Goal: Task Accomplishment & Management: Manage account settings

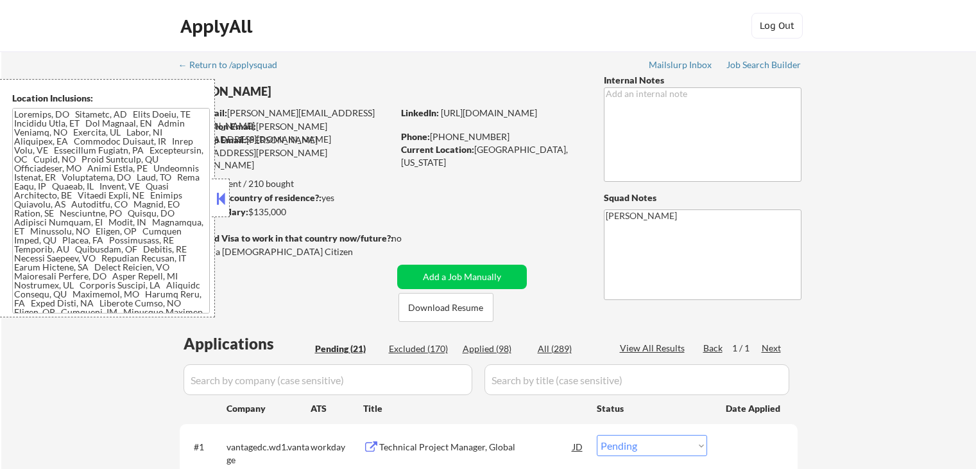
select select ""pending""
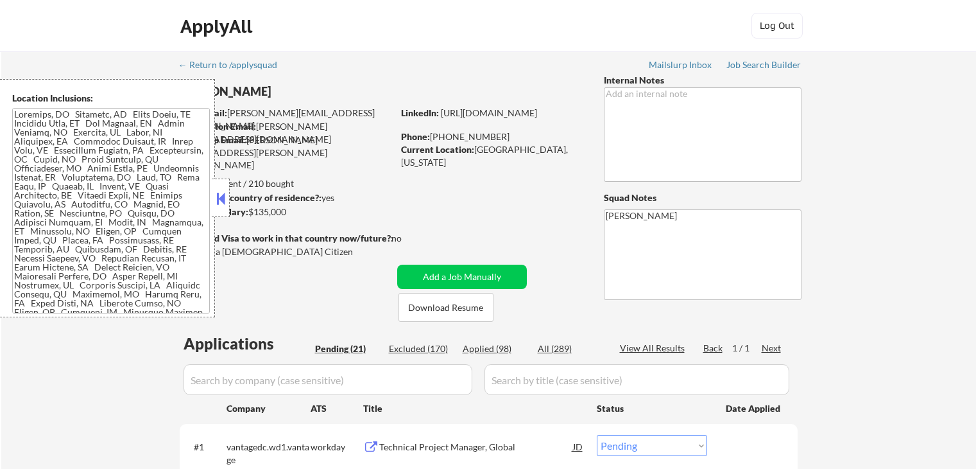
select select ""pending""
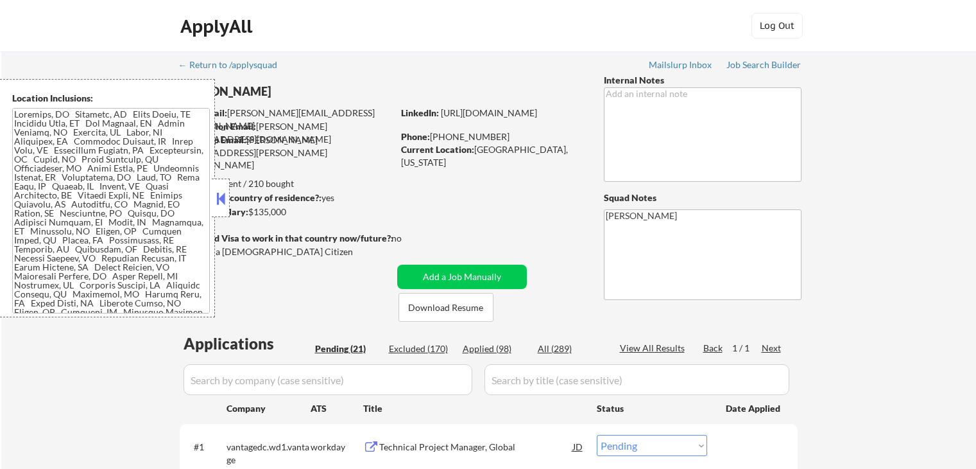
select select ""pending""
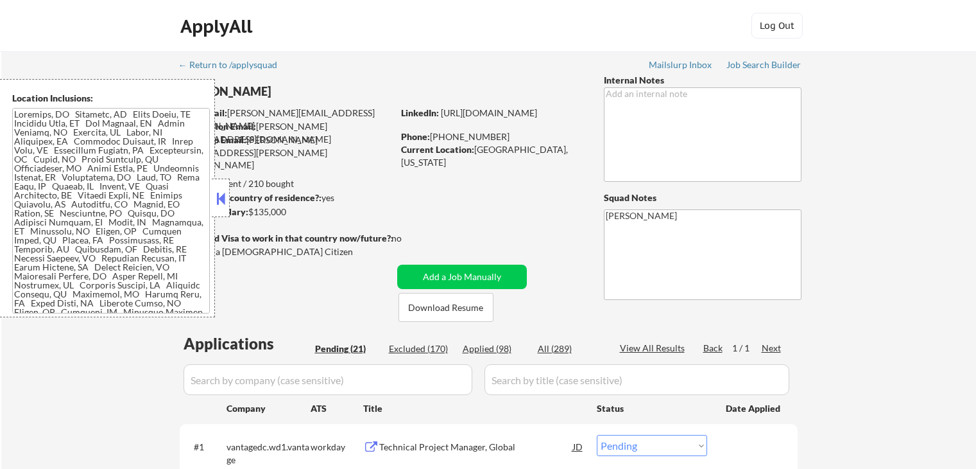
select select ""pending""
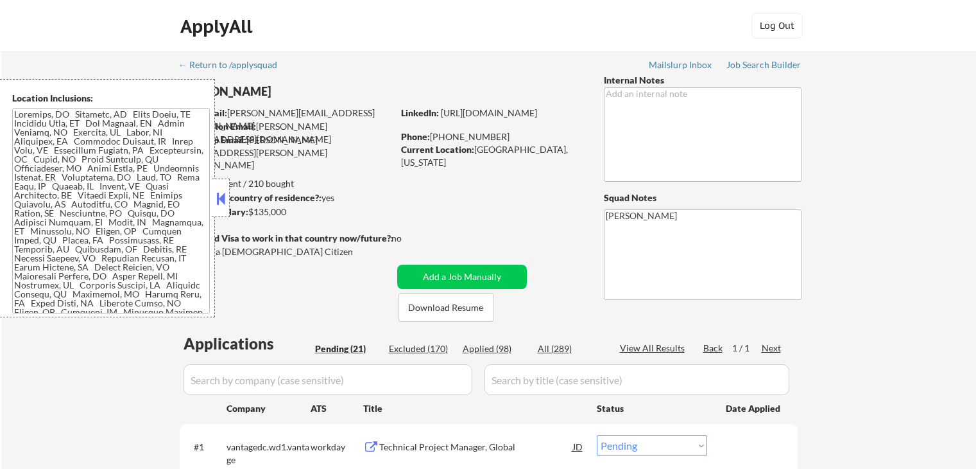
select select ""pending""
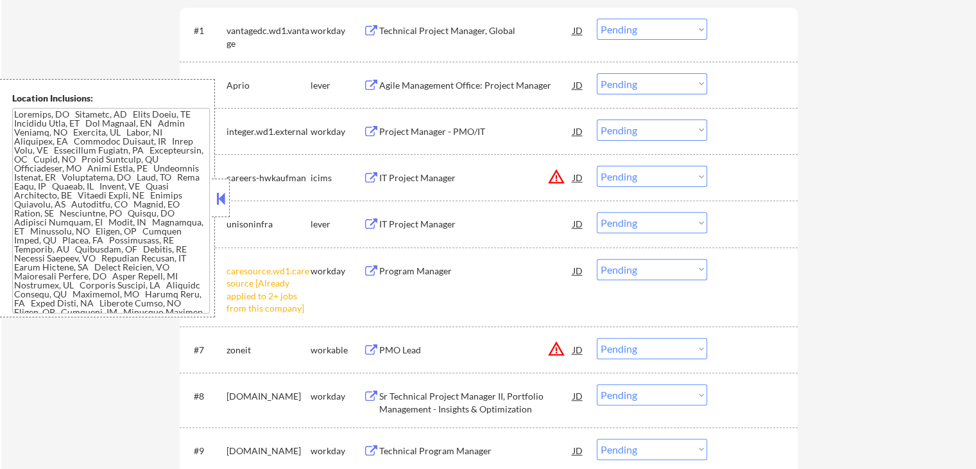
scroll to position [514, 0]
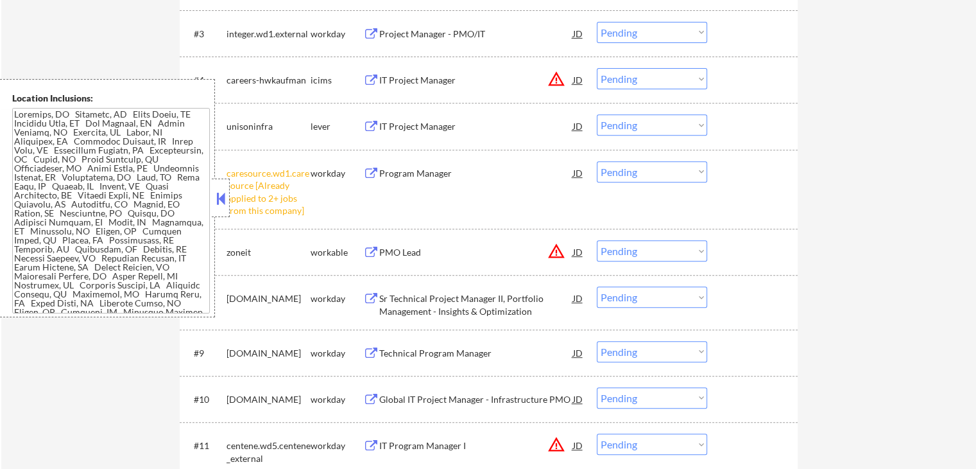
click at [670, 169] on select "Choose an option... Pending Applied Excluded (Questions) Excluded (Expired) Exc…" at bounding box center [652, 171] width 110 height 21
click at [597, 161] on select "Choose an option... Pending Applied Excluded (Questions) Excluded (Expired) Exc…" at bounding box center [652, 171] width 110 height 21
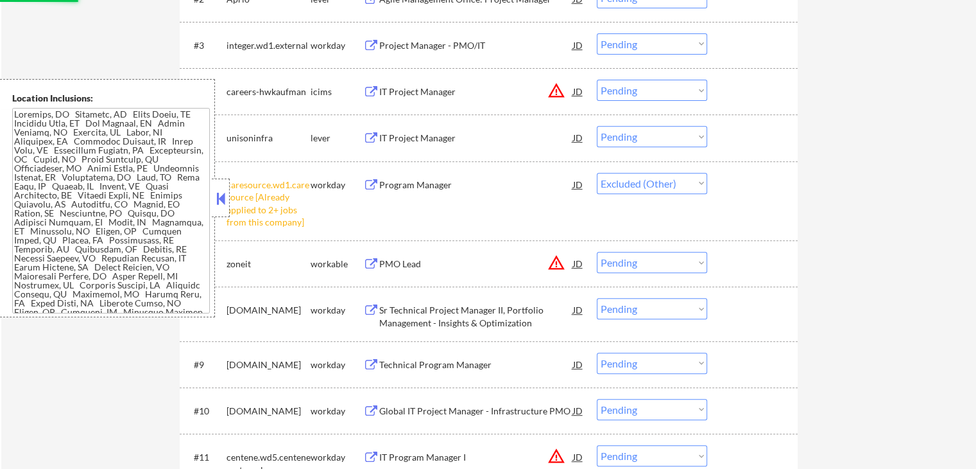
scroll to position [321, 0]
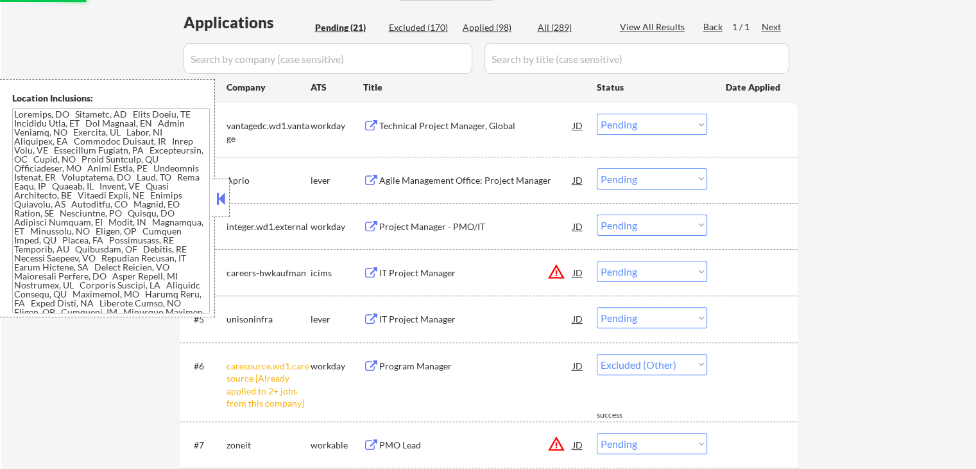
select select ""pending""
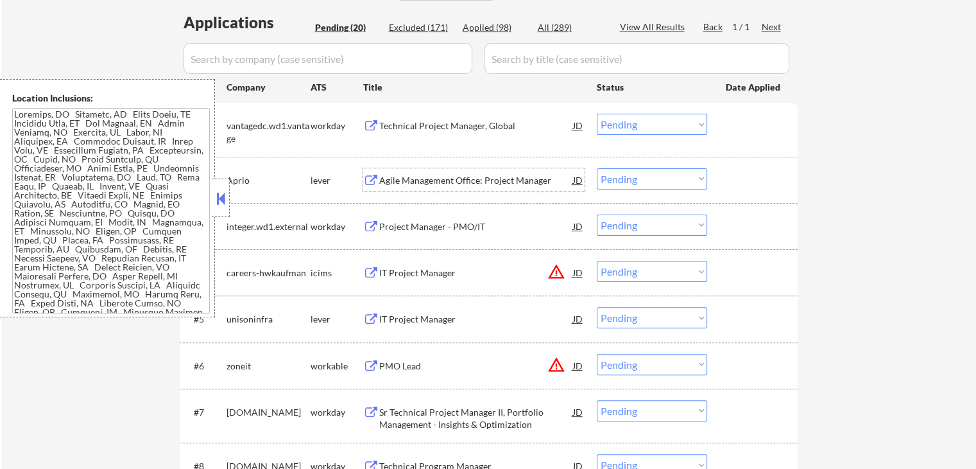
click at [409, 175] on div "Agile Management Office: Project Manager" at bounding box center [476, 180] width 194 height 13
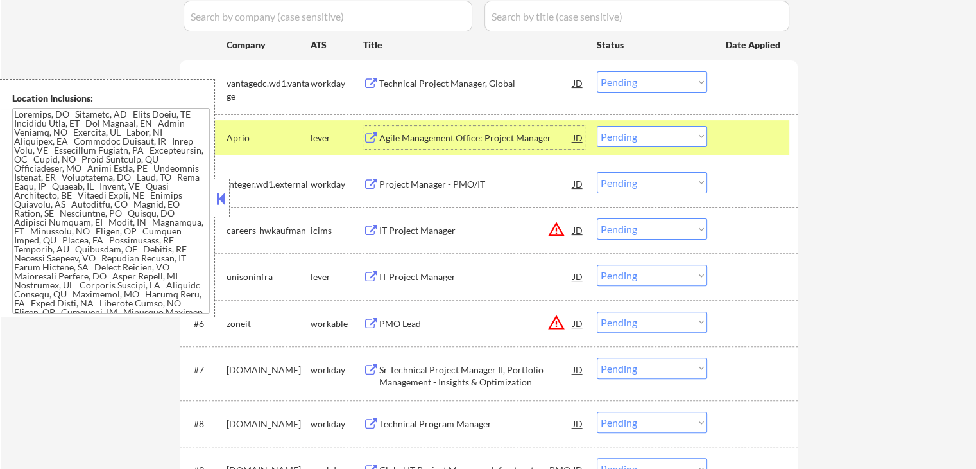
scroll to position [385, 0]
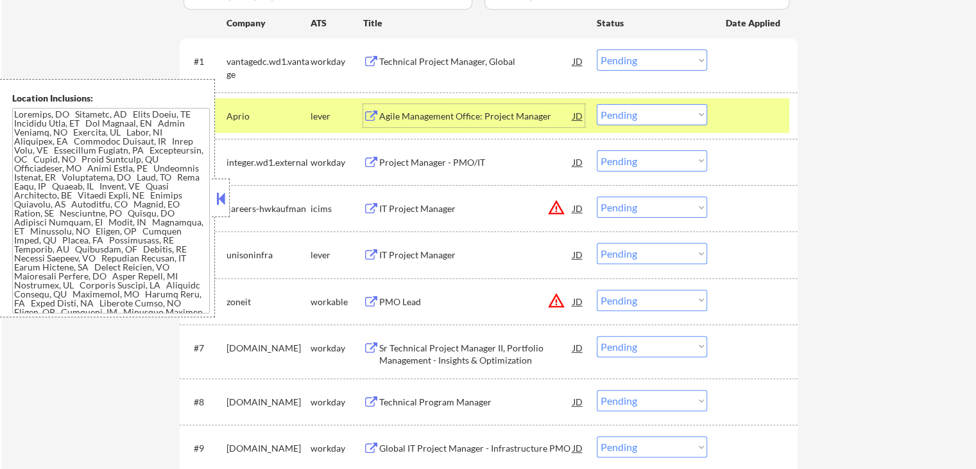
click at [381, 252] on div "IT Project Manager" at bounding box center [476, 254] width 194 height 13
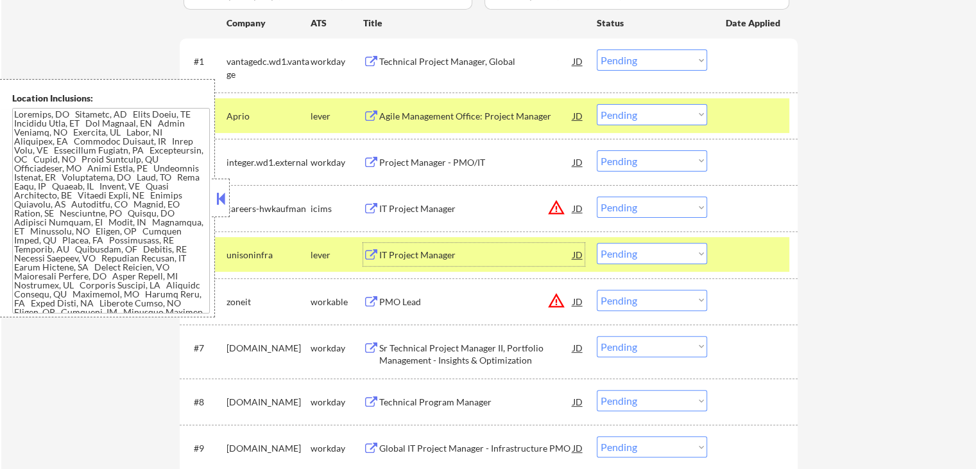
click at [639, 110] on select "Choose an option... Pending Applied Excluded (Questions) Excluded (Expired) Exc…" at bounding box center [652, 114] width 110 height 21
click at [597, 104] on select "Choose an option... Pending Applied Excluded (Questions) Excluded (Expired) Exc…" at bounding box center [652, 114] width 110 height 21
select select ""pending""
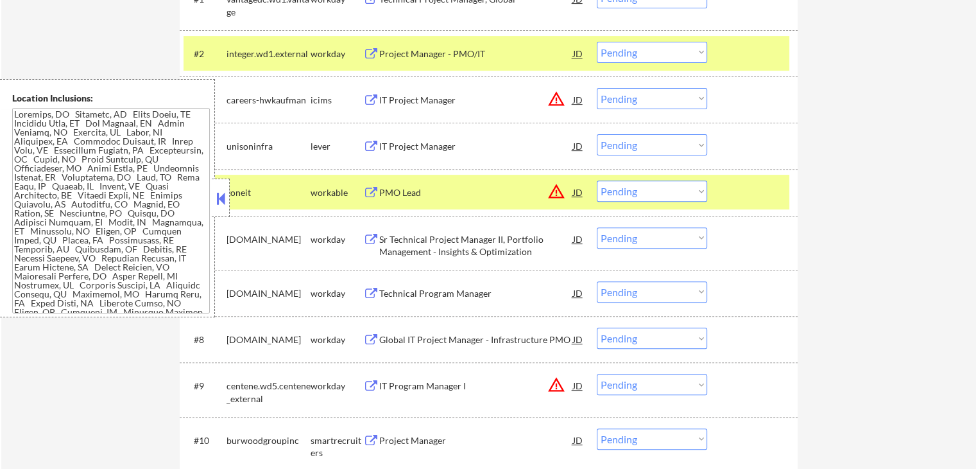
scroll to position [449, 0]
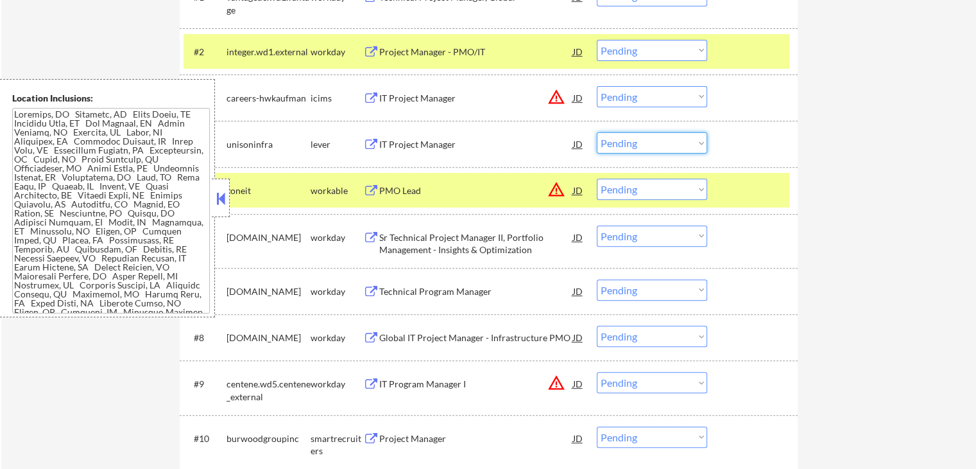
click at [645, 146] on select "Choose an option... Pending Applied Excluded (Questions) Excluded (Expired) Exc…" at bounding box center [652, 142] width 110 height 21
click at [597, 132] on select "Choose an option... Pending Applied Excluded (Questions) Excluded (Expired) Exc…" at bounding box center [652, 142] width 110 height 21
select select ""pending""
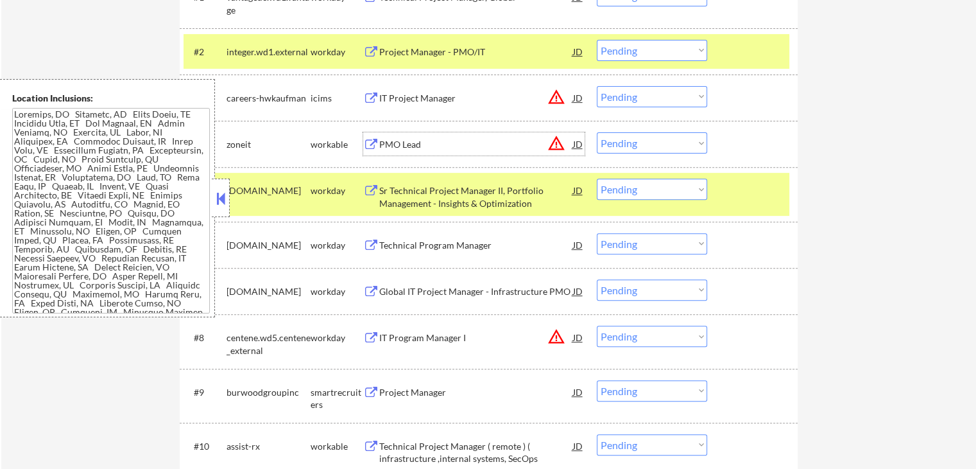
click at [401, 146] on div "PMO Lead" at bounding box center [476, 144] width 194 height 13
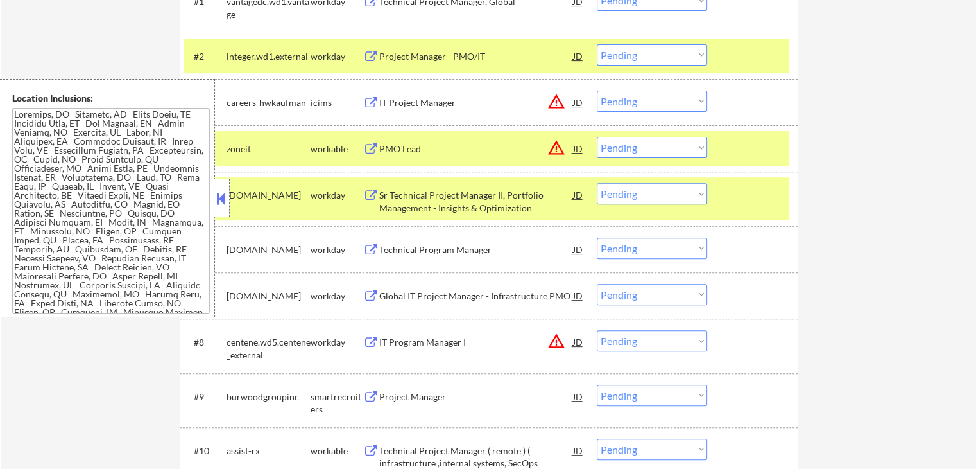
scroll to position [514, 0]
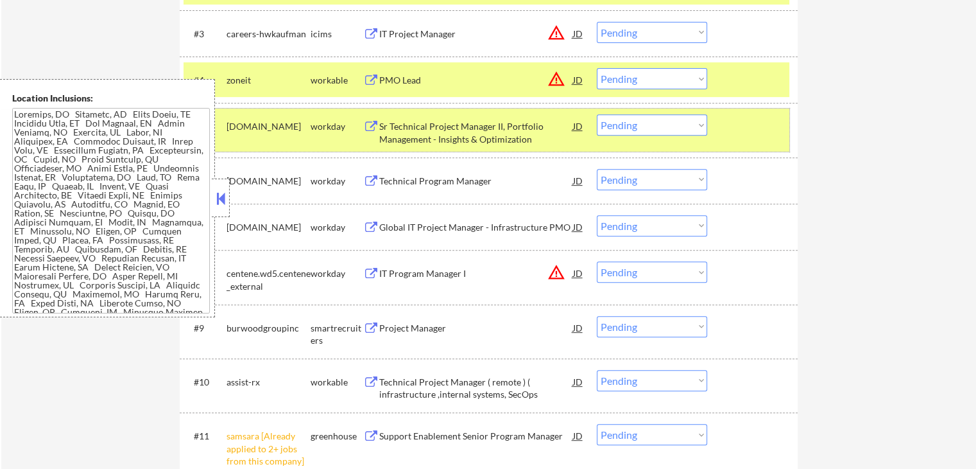
drag, startPoint x: 724, startPoint y: 131, endPoint x: 763, endPoint y: 75, distance: 67.8
click at [724, 131] on div "#5 [DOMAIN_NAME] workday Sr Technical Project Manager II, Portfolio Management …" at bounding box center [487, 129] width 606 height 42
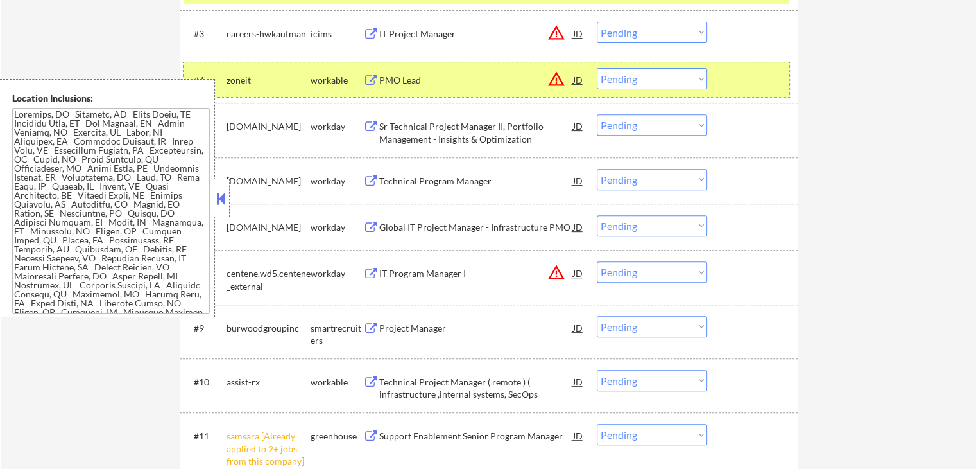
click at [763, 75] on div at bounding box center [754, 79] width 56 height 23
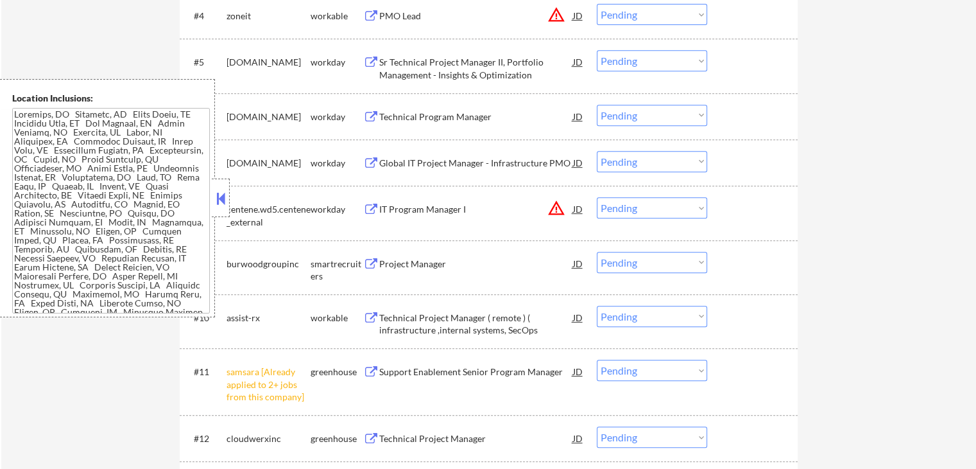
scroll to position [642, 0]
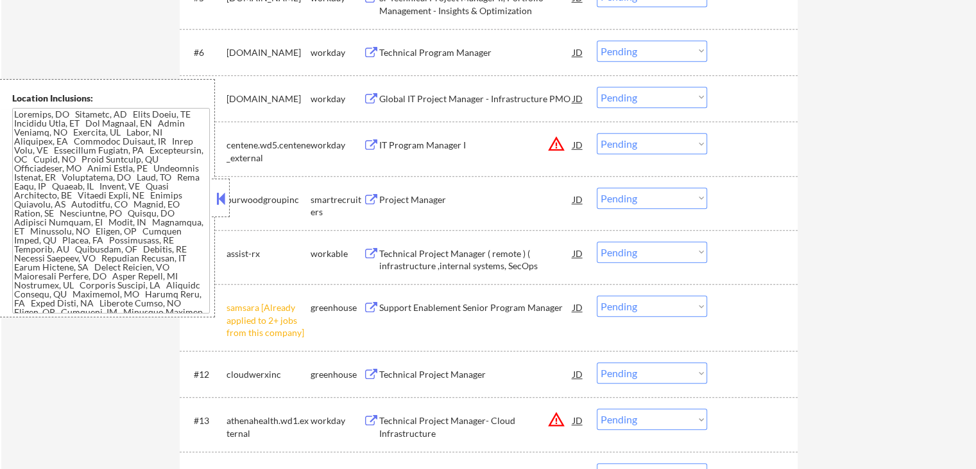
click at [384, 262] on div "Technical Project Manager ( remote ) ( infrastructure ,internal systems, SecOps" at bounding box center [476, 259] width 194 height 25
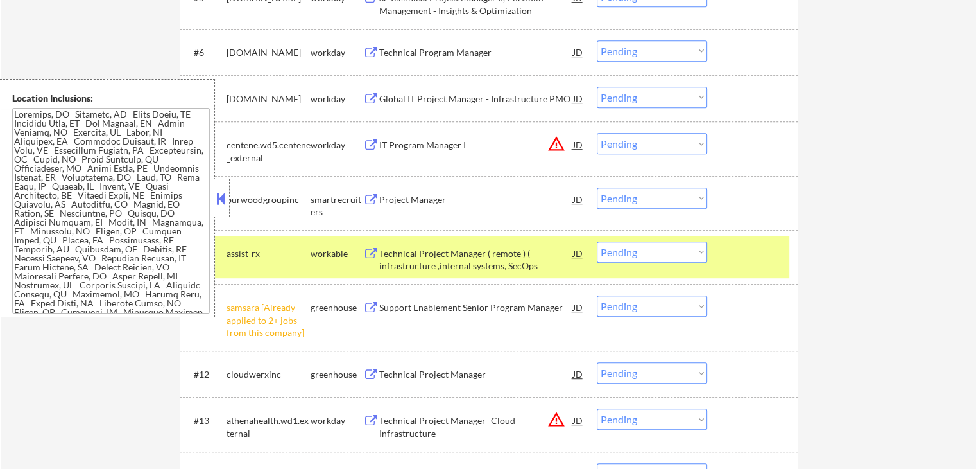
click at [631, 304] on select "Choose an option... Pending Applied Excluded (Questions) Excluded (Expired) Exc…" at bounding box center [652, 305] width 110 height 21
click at [597, 295] on select "Choose an option... Pending Applied Excluded (Questions) Excluded (Expired) Exc…" at bounding box center [652, 305] width 110 height 21
click at [400, 202] on div "Project Manager" at bounding box center [476, 199] width 194 height 13
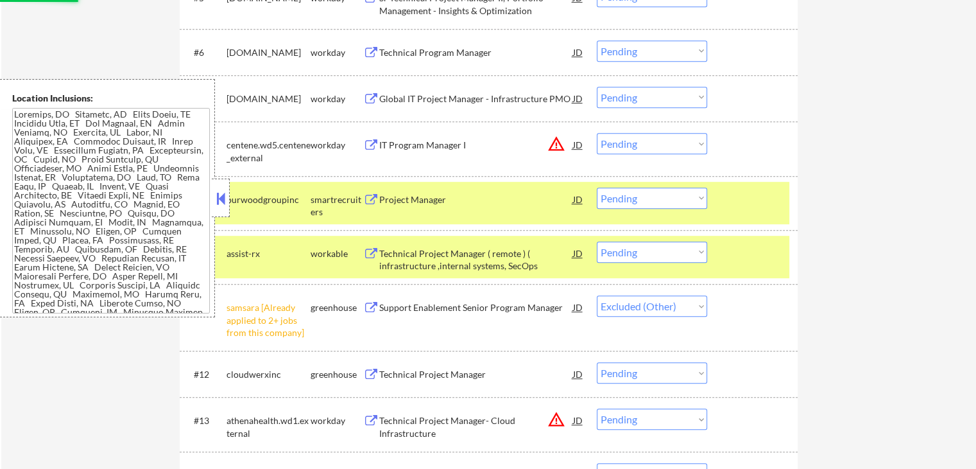
select select ""pending""
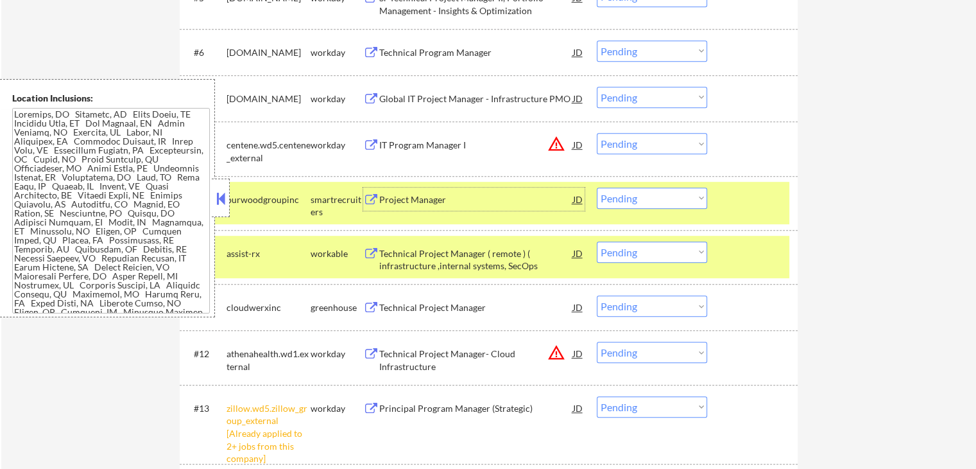
scroll to position [706, 0]
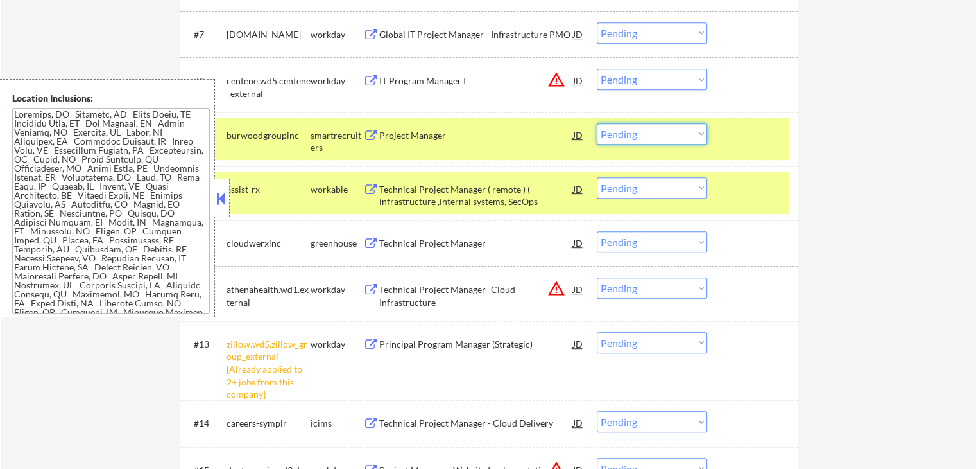
drag, startPoint x: 660, startPoint y: 131, endPoint x: 662, endPoint y: 139, distance: 8.6
click at [660, 131] on select "Choose an option... Pending Applied Excluded (Questions) Excluded (Expired) Exc…" at bounding box center [652, 133] width 110 height 21
click at [597, 123] on select "Choose an option... Pending Applied Excluded (Questions) Excluded (Expired) Exc…" at bounding box center [652, 133] width 110 height 21
select select ""pending""
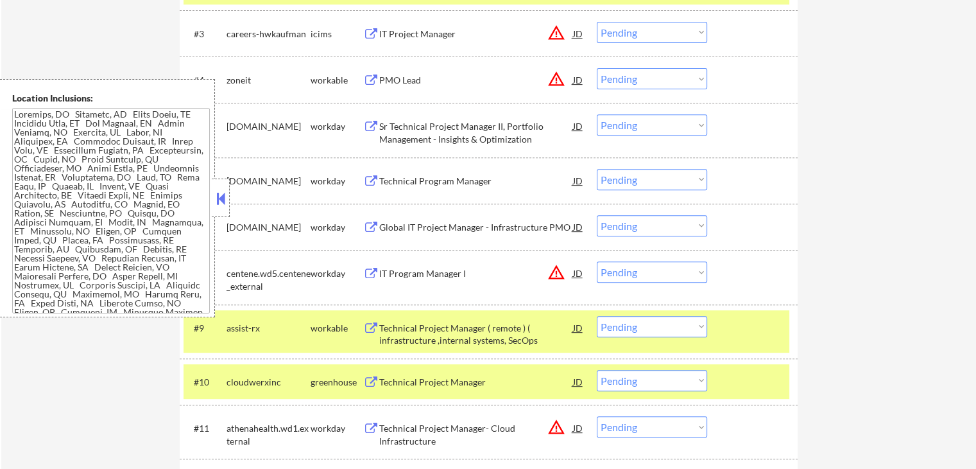
scroll to position [449, 0]
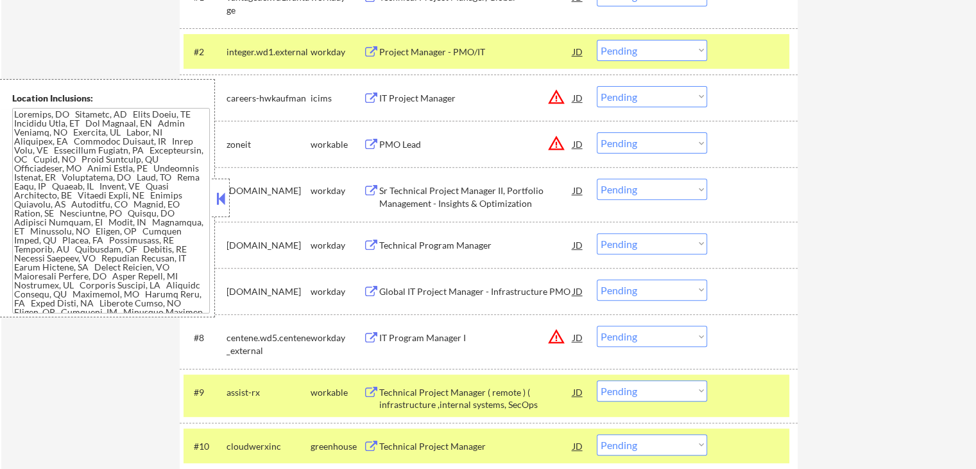
click at [637, 141] on select "Choose an option... Pending Applied Excluded (Questions) Excluded (Expired) Exc…" at bounding box center [652, 142] width 110 height 21
click at [597, 132] on select "Choose an option... Pending Applied Excluded (Questions) Excluded (Expired) Exc…" at bounding box center [652, 142] width 110 height 21
select select ""pending""
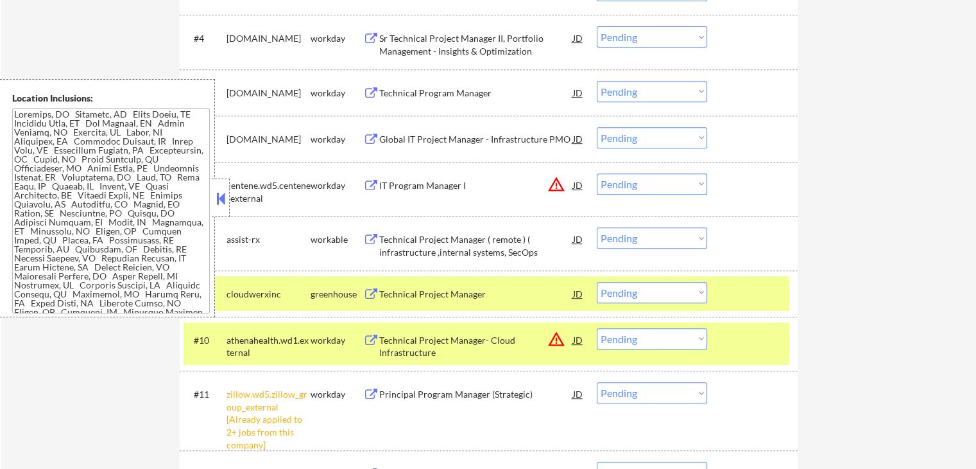
scroll to position [578, 0]
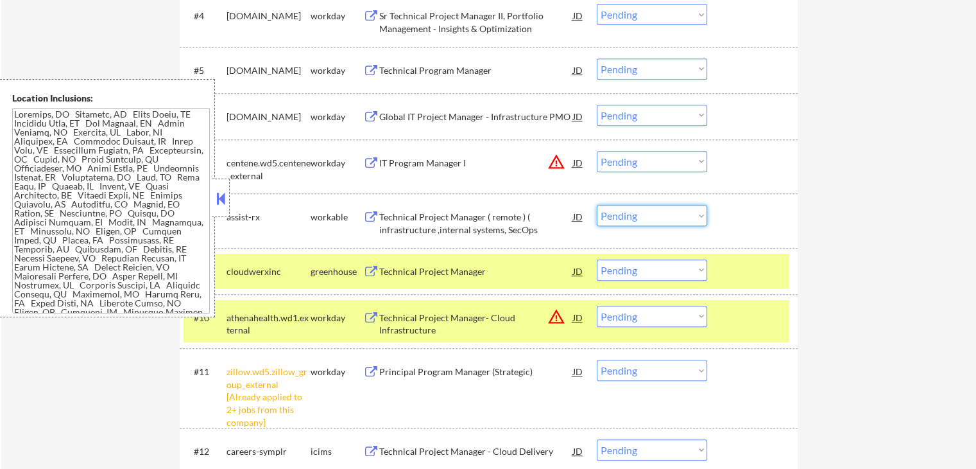
click at [650, 220] on select "Choose an option... Pending Applied Excluded (Questions) Excluded (Expired) Exc…" at bounding box center [652, 215] width 110 height 21
click at [597, 205] on select "Choose an option... Pending Applied Excluded (Questions) Excluded (Expired) Exc…" at bounding box center [652, 215] width 110 height 21
select select ""pending""
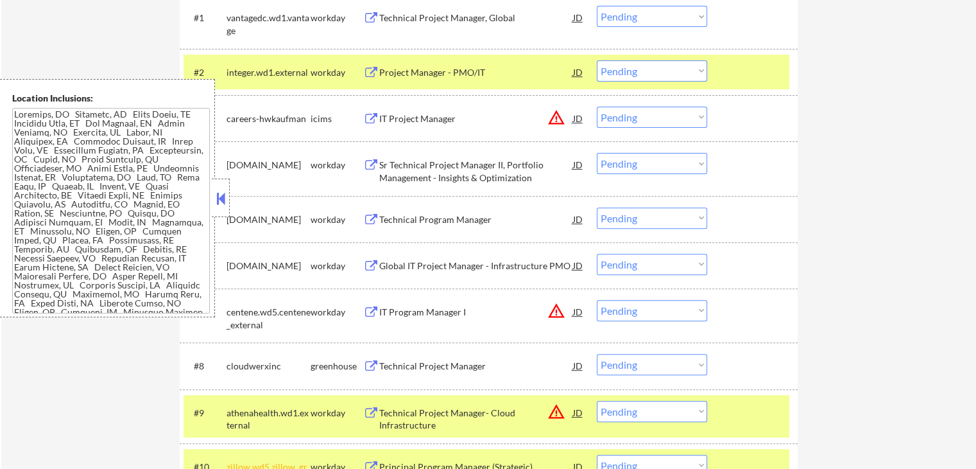
scroll to position [449, 0]
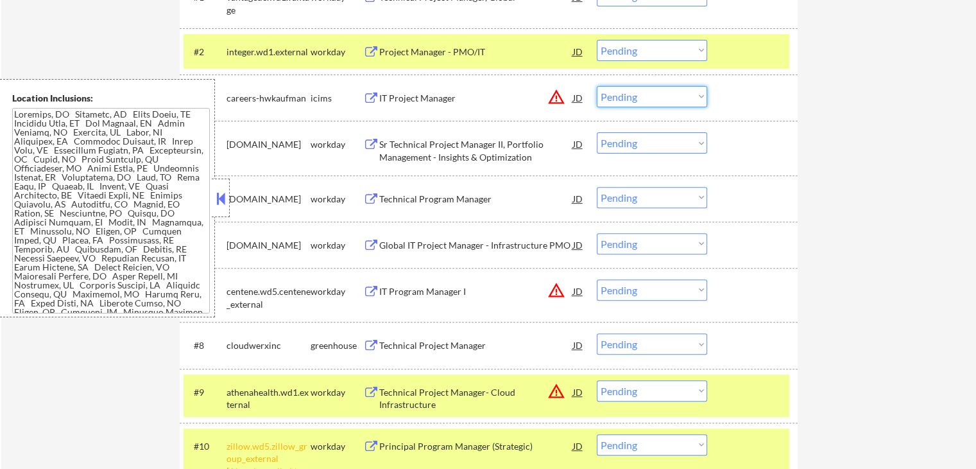
drag, startPoint x: 650, startPoint y: 95, endPoint x: 653, endPoint y: 106, distance: 11.4
click at [651, 96] on select "Choose an option... Pending Applied Excluded (Questions) Excluded (Expired) Exc…" at bounding box center [652, 96] width 110 height 21
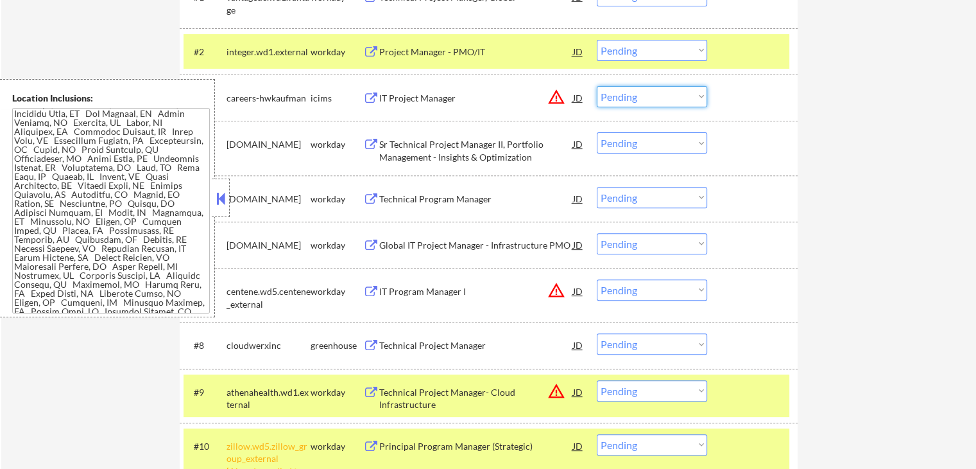
scroll to position [0, 0]
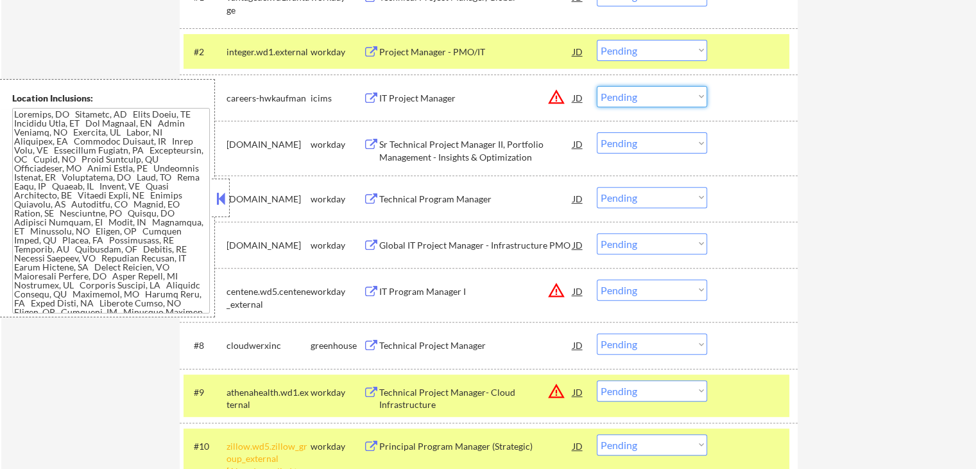
click at [639, 87] on select "Choose an option... Pending Applied Excluded (Questions) Excluded (Expired) Exc…" at bounding box center [652, 96] width 110 height 21
click at [597, 86] on select "Choose an option... Pending Applied Excluded (Questions) Excluded (Expired) Exc…" at bounding box center [652, 96] width 110 height 21
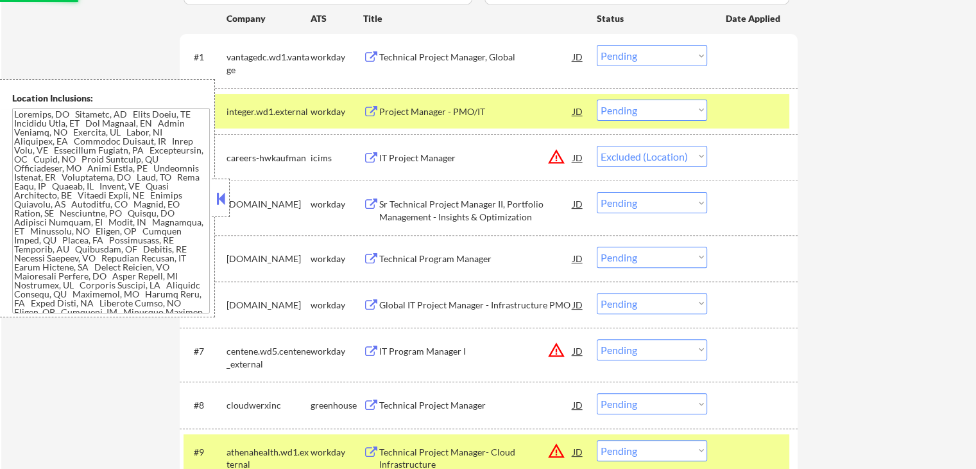
scroll to position [321, 0]
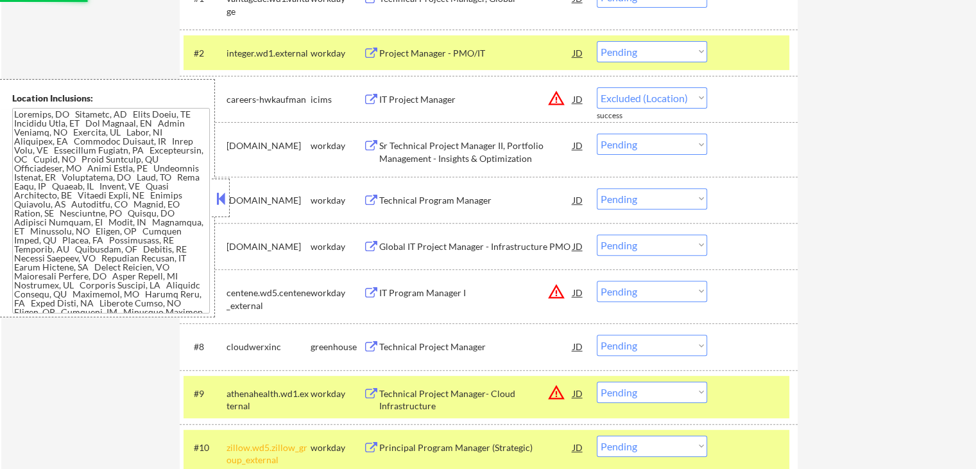
select select ""pending""
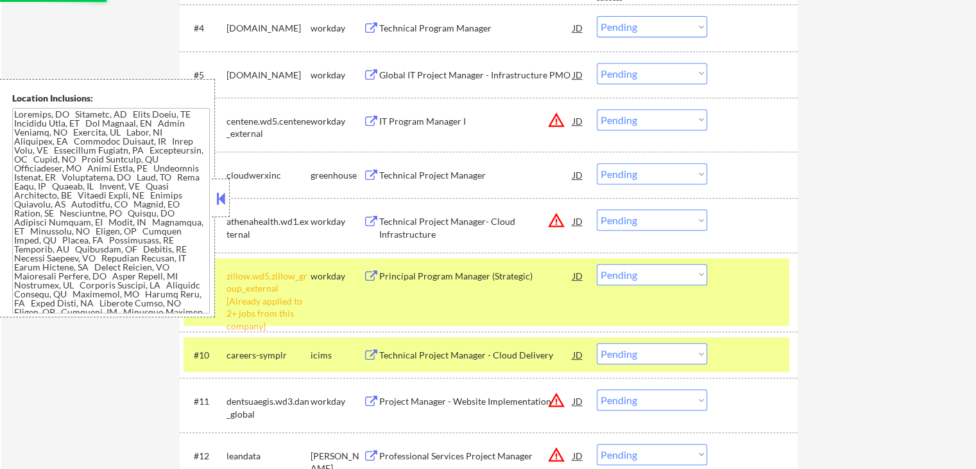
scroll to position [578, 0]
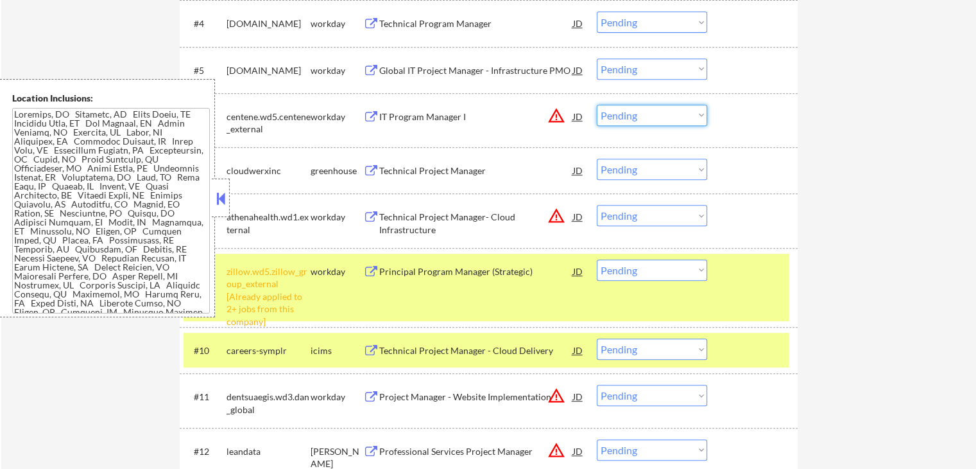
click at [639, 114] on select "Choose an option... Pending Applied Excluded (Questions) Excluded (Expired) Exc…" at bounding box center [652, 115] width 110 height 21
click at [597, 105] on select "Choose an option... Pending Applied Excluded (Questions) Excluded (Expired) Exc…" at bounding box center [652, 115] width 110 height 21
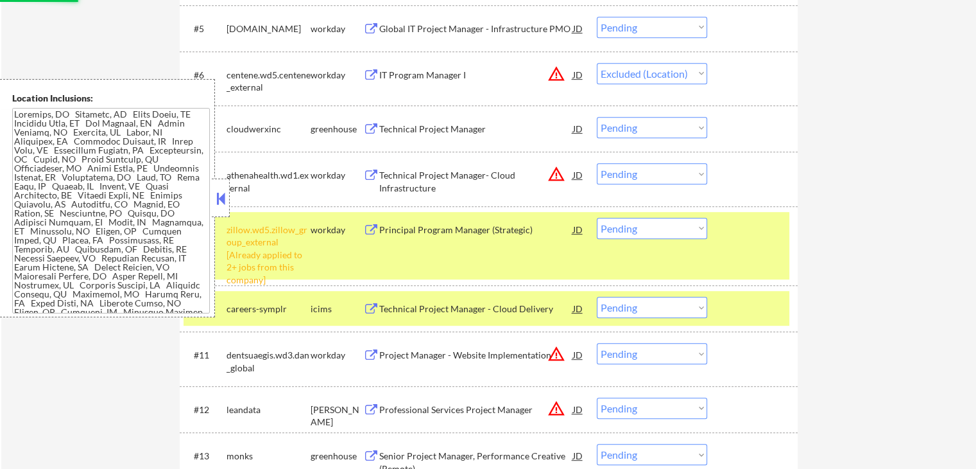
scroll to position [642, 0]
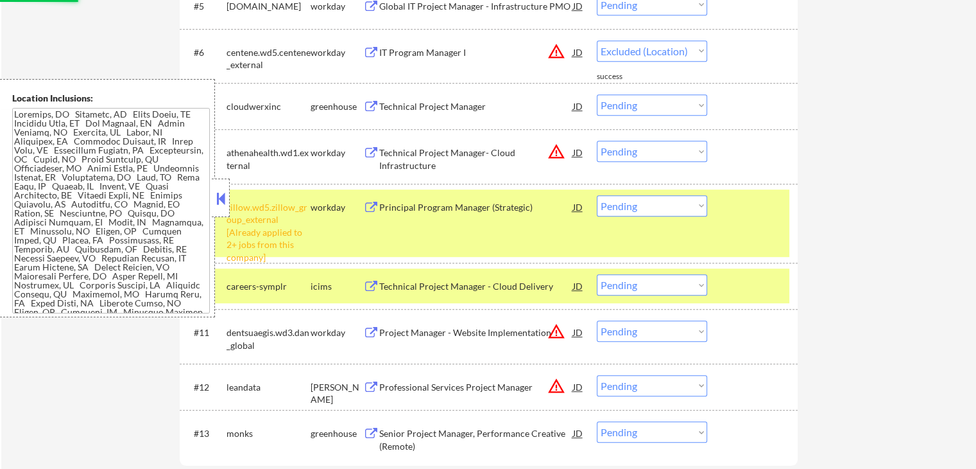
select select ""pending""
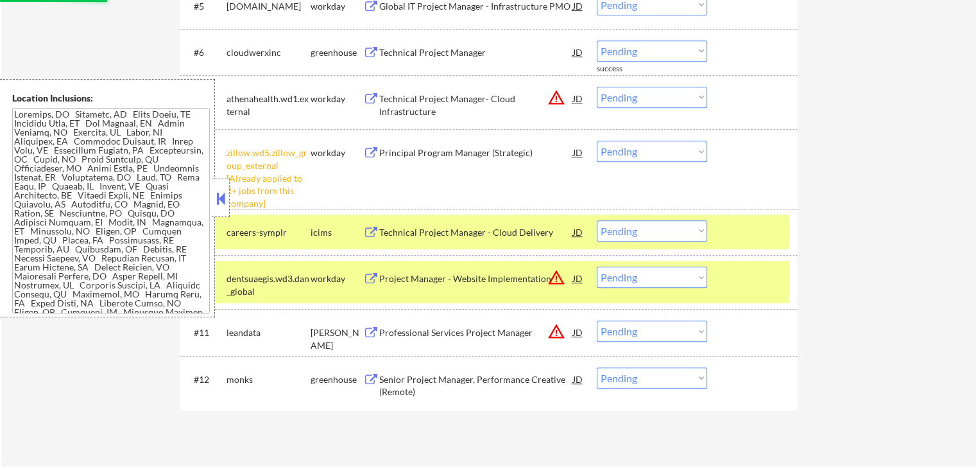
click at [641, 147] on select "Choose an option... Pending Applied Excluded (Questions) Excluded (Expired) Exc…" at bounding box center [652, 151] width 110 height 21
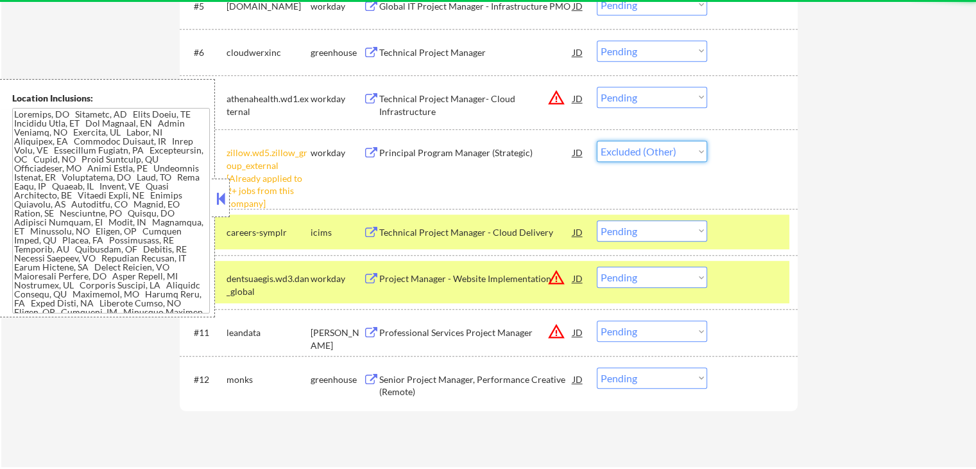
click at [597, 141] on select "Choose an option... Pending Applied Excluded (Questions) Excluded (Expired) Exc…" at bounding box center [652, 151] width 110 height 21
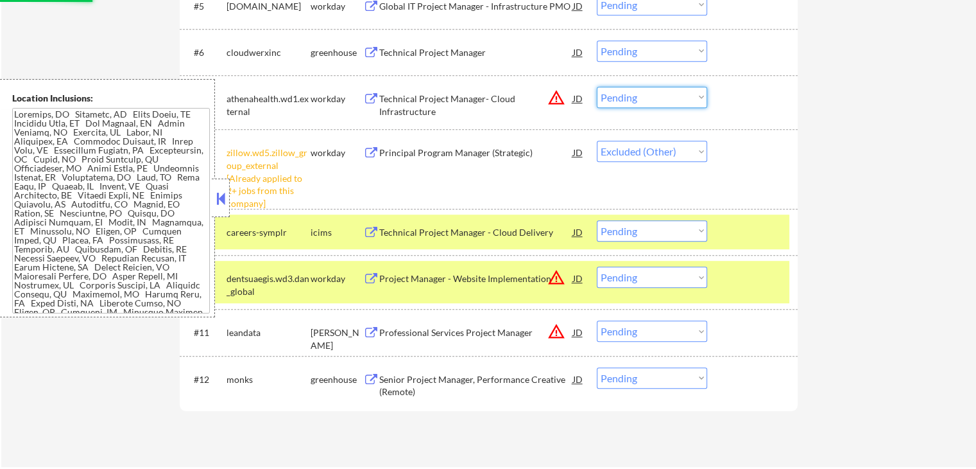
click at [646, 107] on select "Choose an option... Pending Applied Excluded (Questions) Excluded (Expired) Exc…" at bounding box center [652, 97] width 110 height 21
select select ""pending""
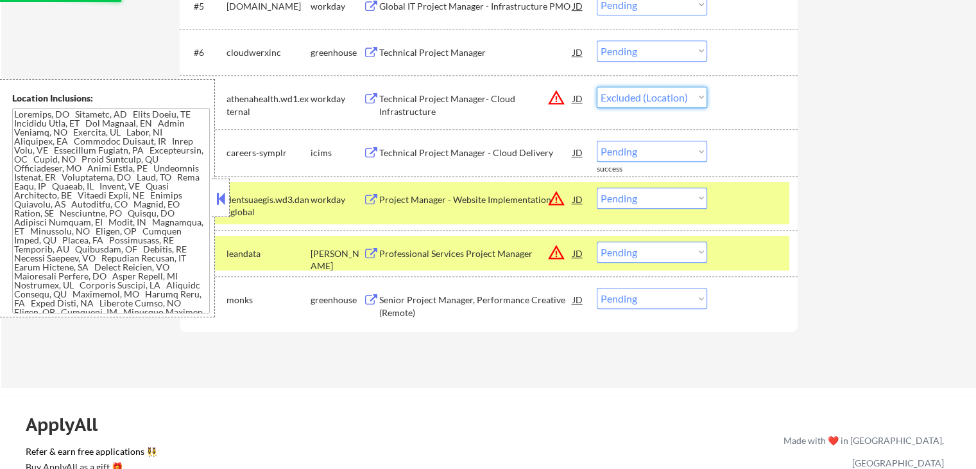
click at [597, 87] on select "Choose an option... Pending Applied Excluded (Questions) Excluded (Expired) Exc…" at bounding box center [652, 97] width 110 height 21
select select ""pending""
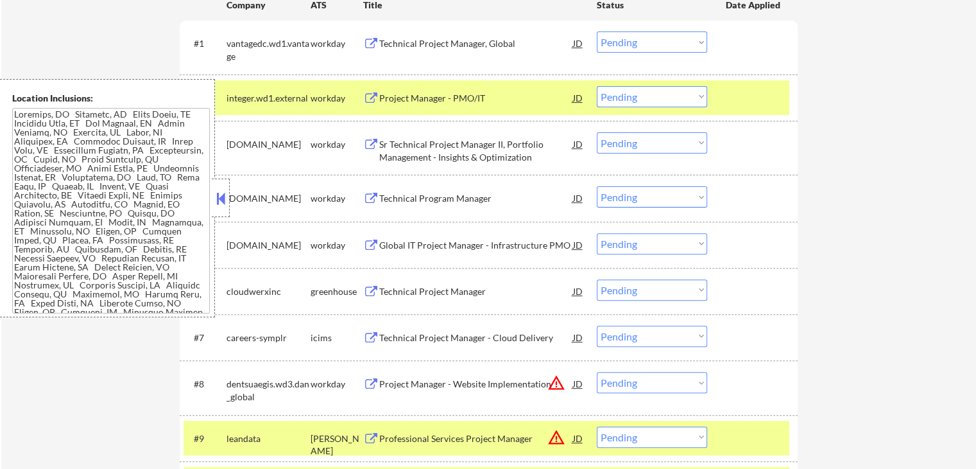
scroll to position [321, 0]
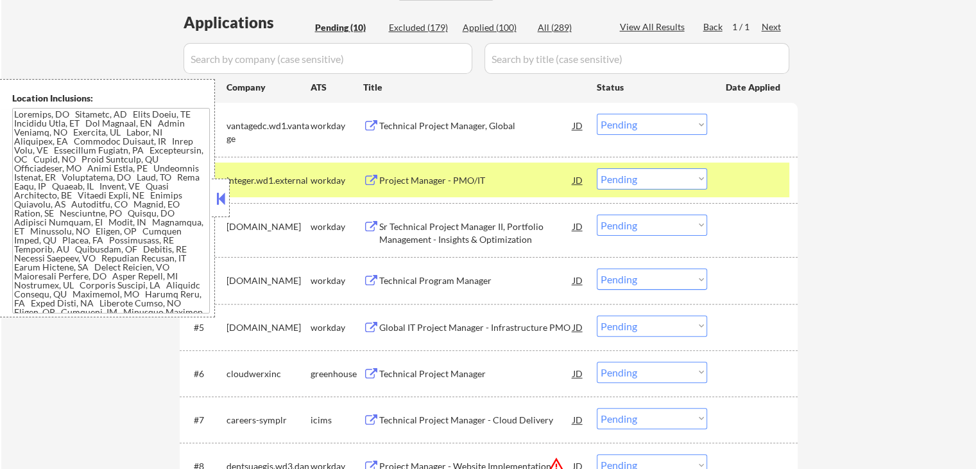
click at [727, 182] on div at bounding box center [754, 179] width 56 height 23
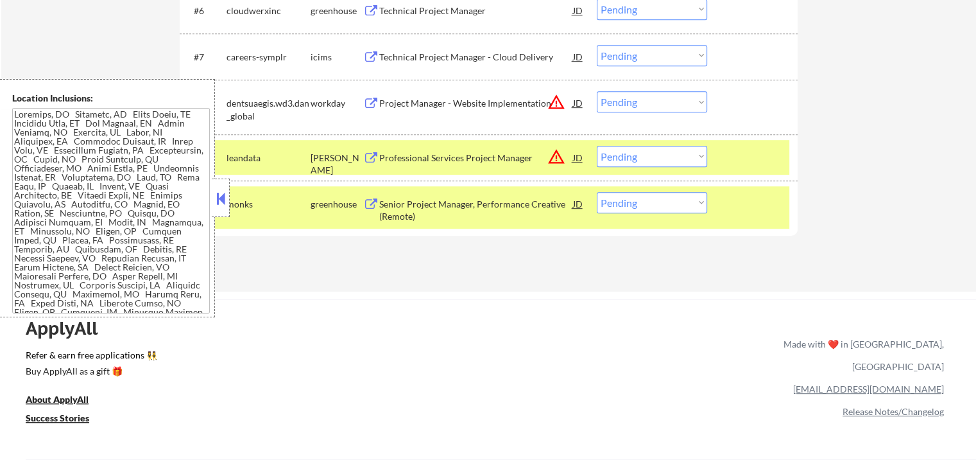
scroll to position [706, 0]
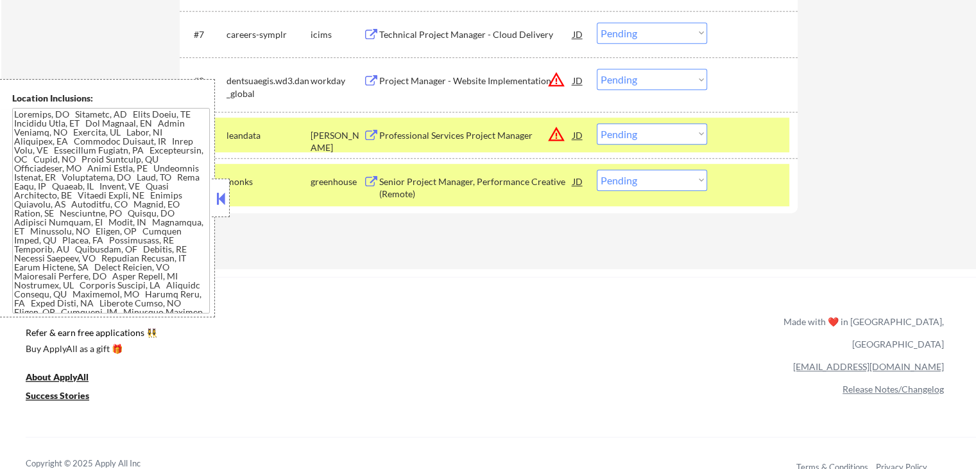
click at [388, 178] on div "Senior Project Manager, Performance Creative (Remote)" at bounding box center [476, 187] width 194 height 25
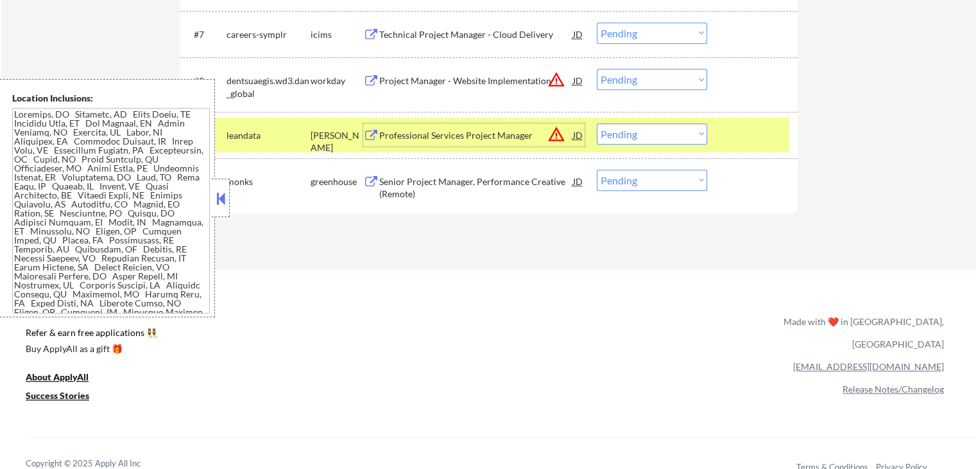
click at [401, 139] on div "Professional Services Project Manager" at bounding box center [476, 135] width 194 height 13
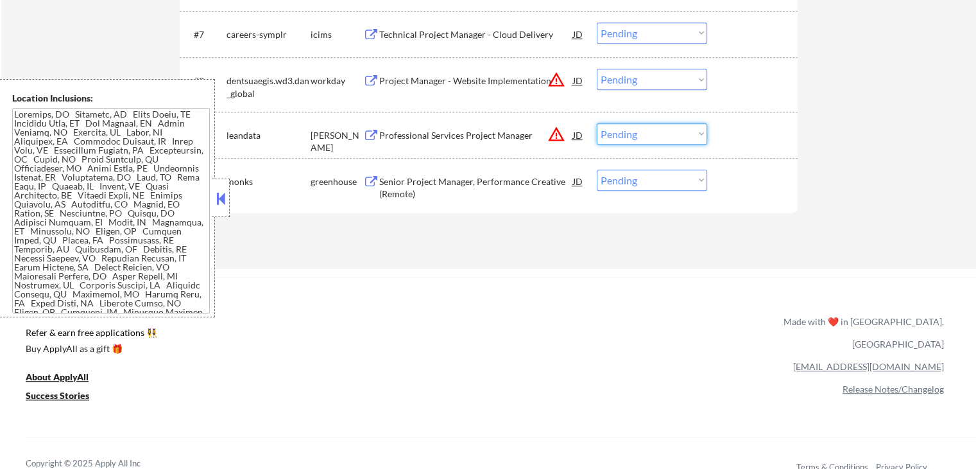
click at [629, 125] on select "Choose an option... Pending Applied Excluded (Questions) Excluded (Expired) Exc…" at bounding box center [652, 133] width 110 height 21
click at [597, 123] on select "Choose an option... Pending Applied Excluded (Questions) Excluded (Expired) Exc…" at bounding box center [652, 133] width 110 height 21
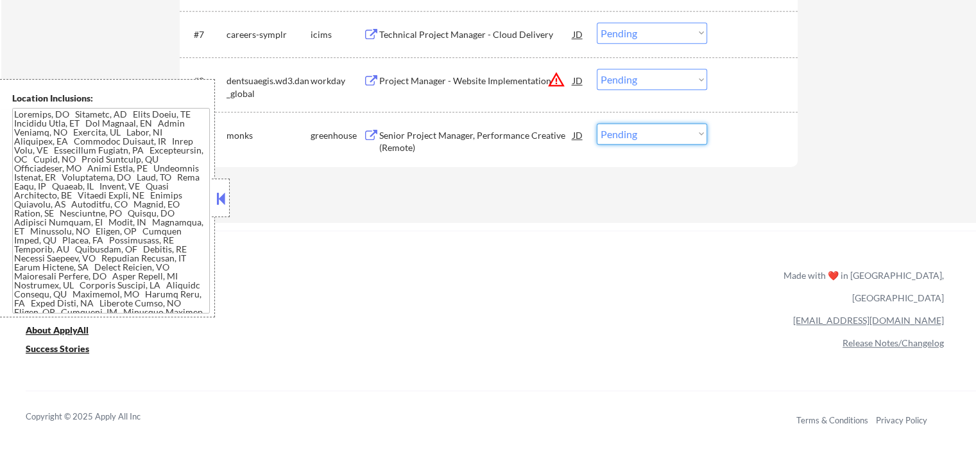
click at [648, 137] on select "Choose an option... Pending Applied Excluded (Questions) Excluded (Expired) Exc…" at bounding box center [652, 133] width 110 height 21
select select ""excluded""
click at [597, 123] on select "Choose an option... Pending Applied Excluded (Questions) Excluded (Expired) Exc…" at bounding box center [652, 133] width 110 height 21
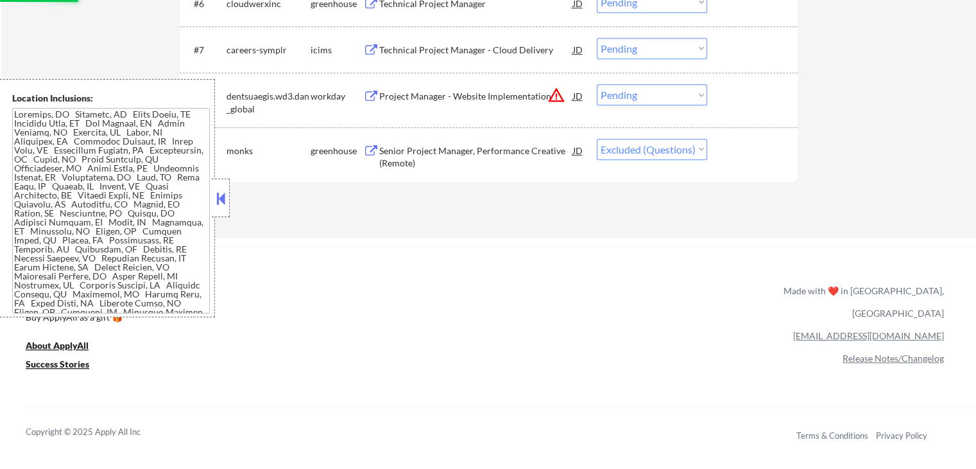
scroll to position [642, 0]
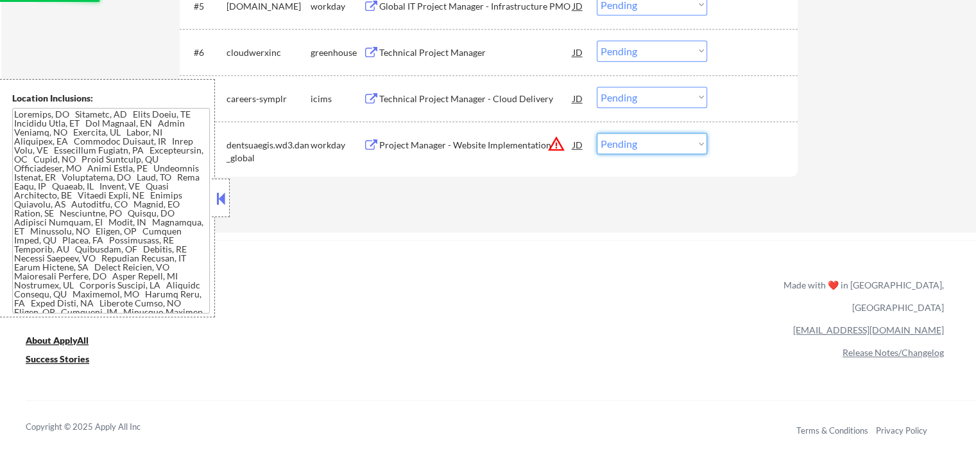
click at [644, 144] on select "Choose an option... Pending Applied Excluded (Questions) Excluded (Expired) Exc…" at bounding box center [652, 143] width 110 height 21
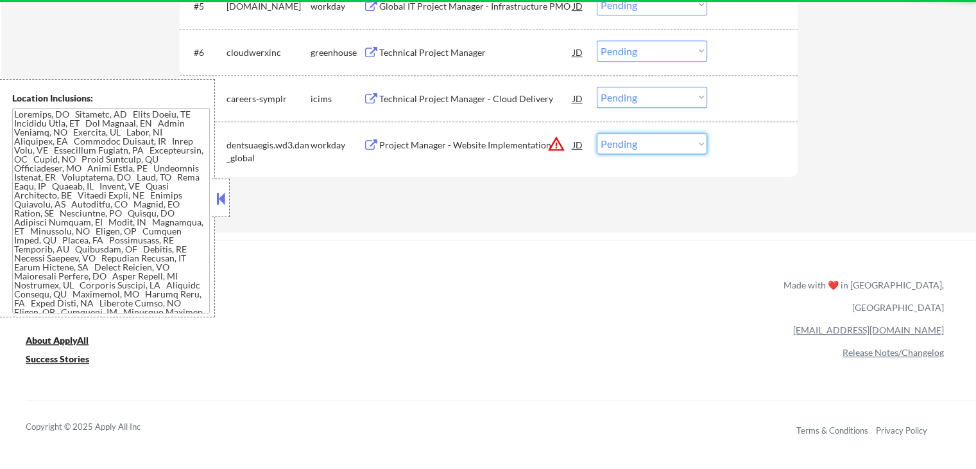
select select ""excluded__location_""
click at [597, 133] on select "Choose an option... Pending Applied Excluded (Questions) Excluded (Expired) Exc…" at bounding box center [652, 143] width 110 height 21
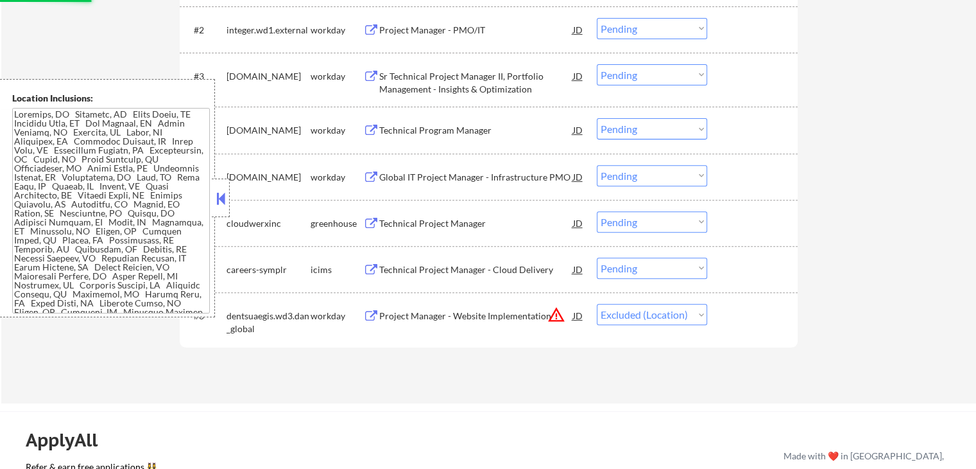
scroll to position [449, 0]
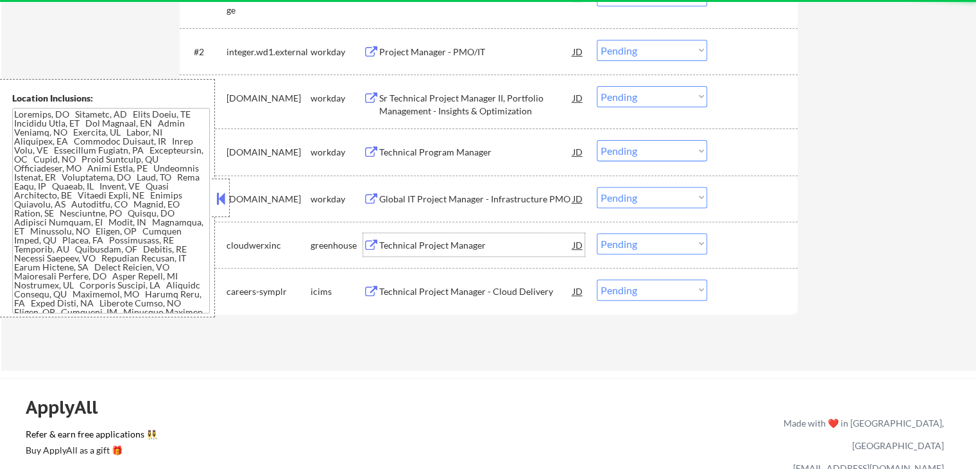
click at [400, 243] on div "Technical Project Manager" at bounding box center [476, 245] width 194 height 13
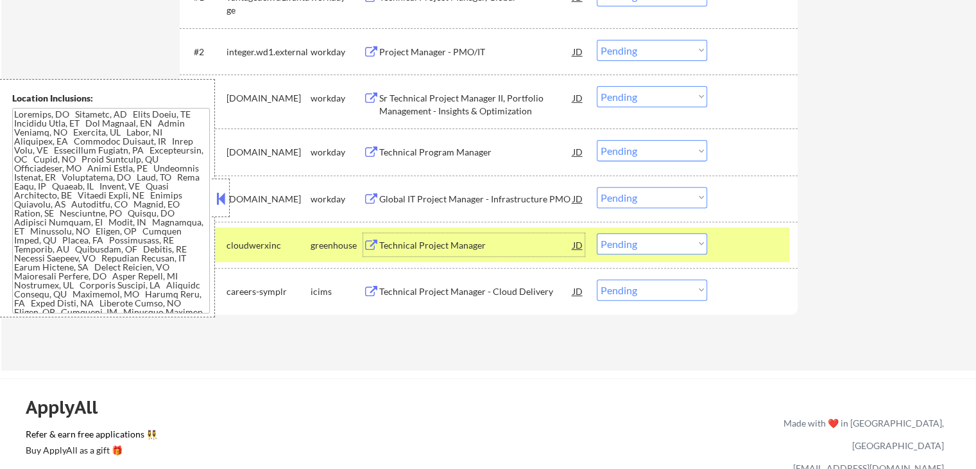
click at [644, 239] on select "Choose an option... Pending Applied Excluded (Questions) Excluded (Expired) Exc…" at bounding box center [652, 243] width 110 height 21
click at [597, 233] on select "Choose an option... Pending Applied Excluded (Questions) Excluded (Expired) Exc…" at bounding box center [652, 243] width 110 height 21
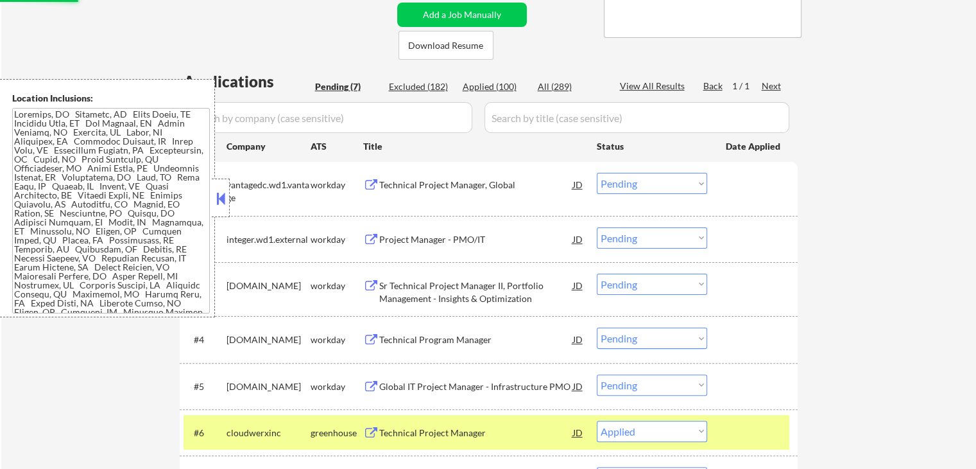
scroll to position [257, 0]
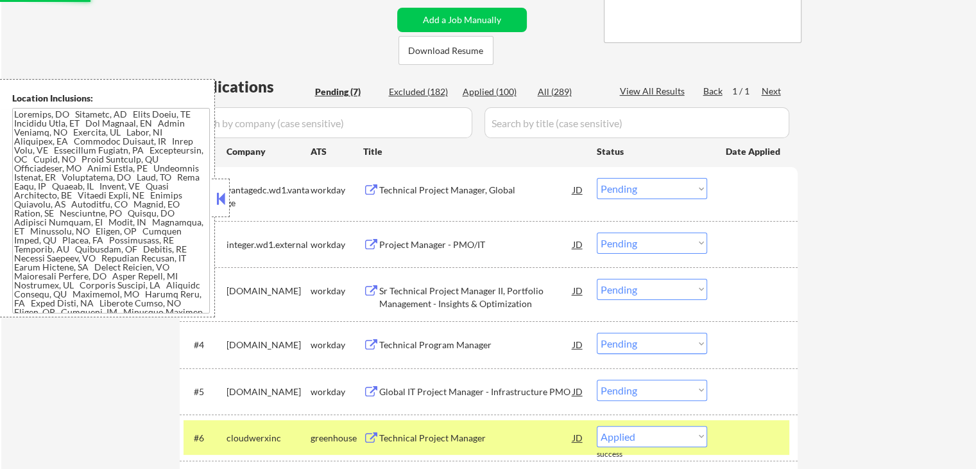
select select ""pending""
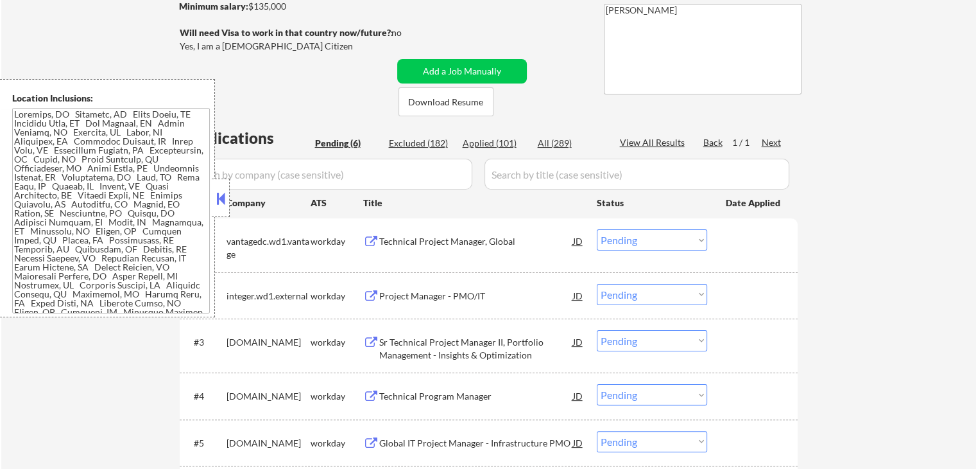
scroll to position [321, 0]
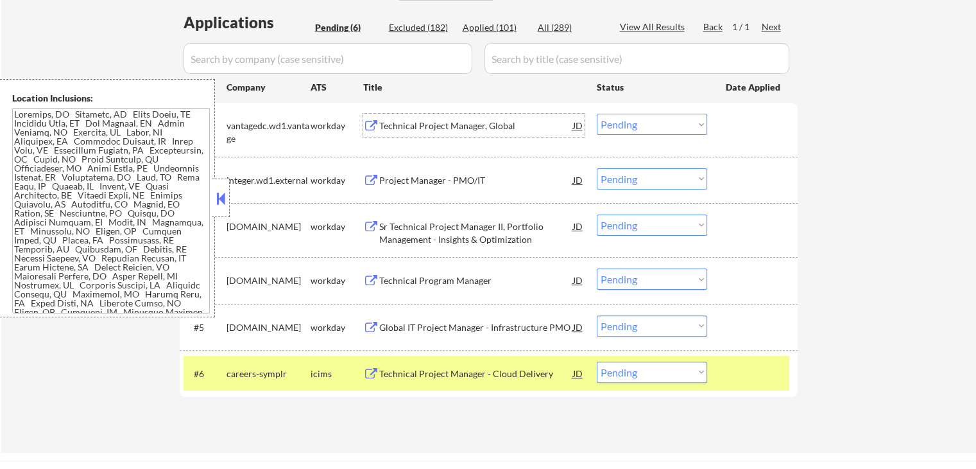
click at [406, 117] on div "Technical Project Manager, Global" at bounding box center [476, 125] width 194 height 23
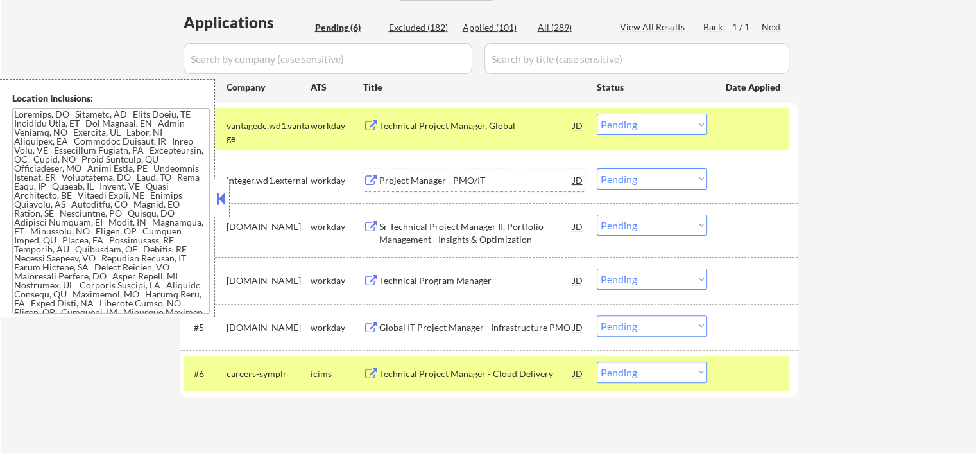
click at [391, 180] on div "Project Manager - PMO/IT" at bounding box center [476, 180] width 194 height 13
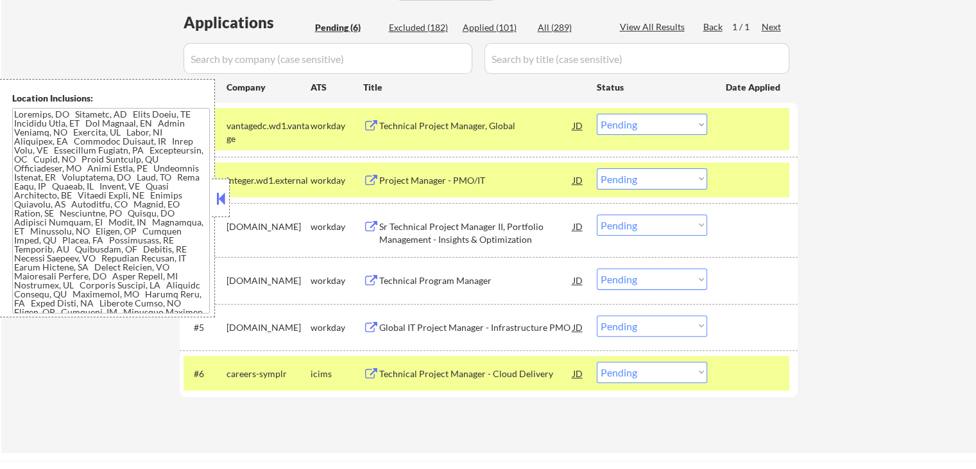
click at [390, 230] on div "Sr Technical Project Manager II, Portfolio Management - Insights & Optimization" at bounding box center [476, 232] width 194 height 25
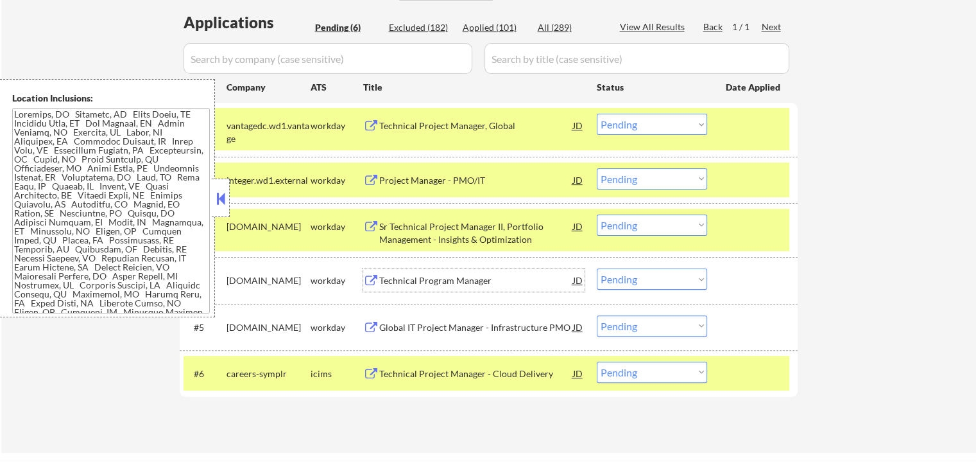
drag, startPoint x: 396, startPoint y: 281, endPoint x: 395, endPoint y: 312, distance: 31.5
click at [397, 281] on div "Technical Program Manager" at bounding box center [476, 280] width 194 height 13
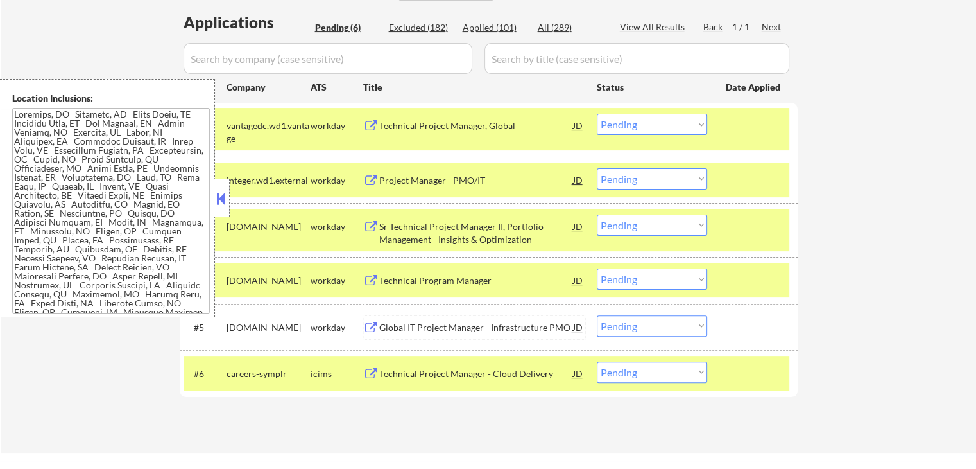
click at [392, 327] on div "Global IT Project Manager - Infrastructure PMO" at bounding box center [476, 327] width 194 height 13
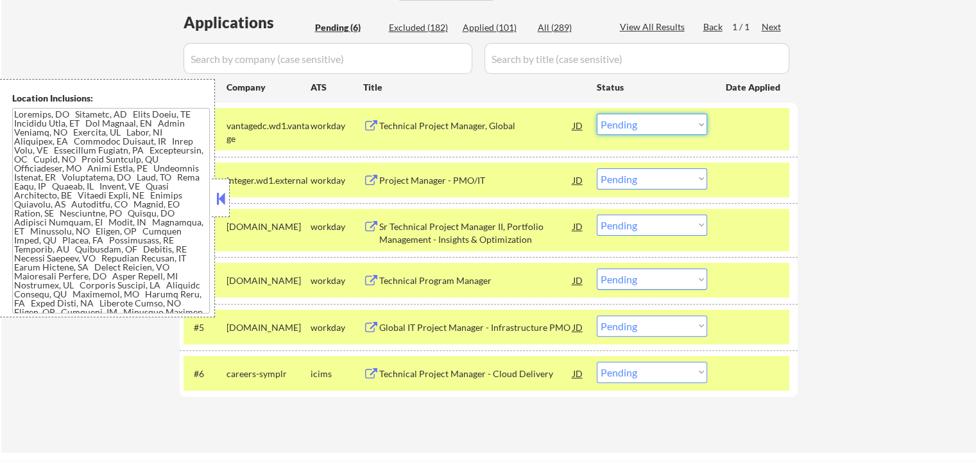
drag, startPoint x: 624, startPoint y: 121, endPoint x: 630, endPoint y: 129, distance: 10.0
click at [625, 121] on select "Choose an option... Pending Applied Excluded (Questions) Excluded (Expired) Exc…" at bounding box center [652, 124] width 110 height 21
click at [597, 114] on select "Choose an option... Pending Applied Excluded (Questions) Excluded (Expired) Exc…" at bounding box center [652, 124] width 110 height 21
click at [768, 178] on div at bounding box center [754, 179] width 56 height 23
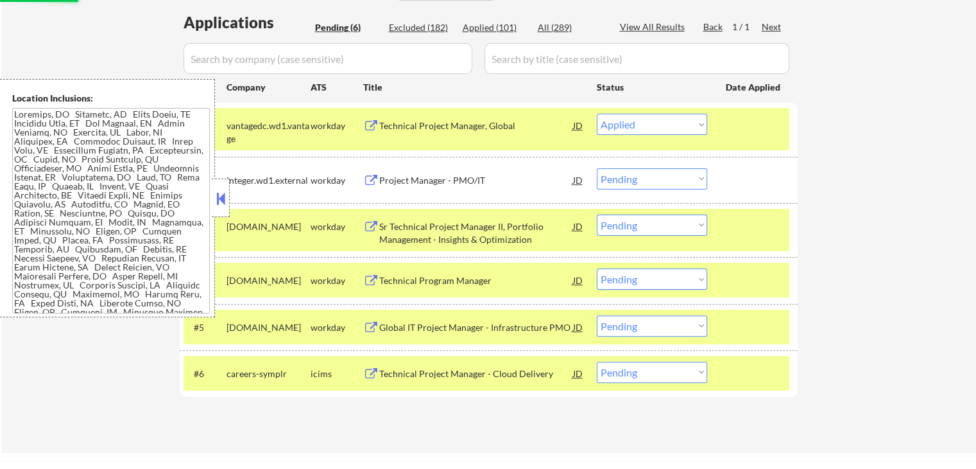
drag, startPoint x: 770, startPoint y: 219, endPoint x: 770, endPoint y: 248, distance: 29.5
click at [770, 221] on div at bounding box center [754, 225] width 56 height 23
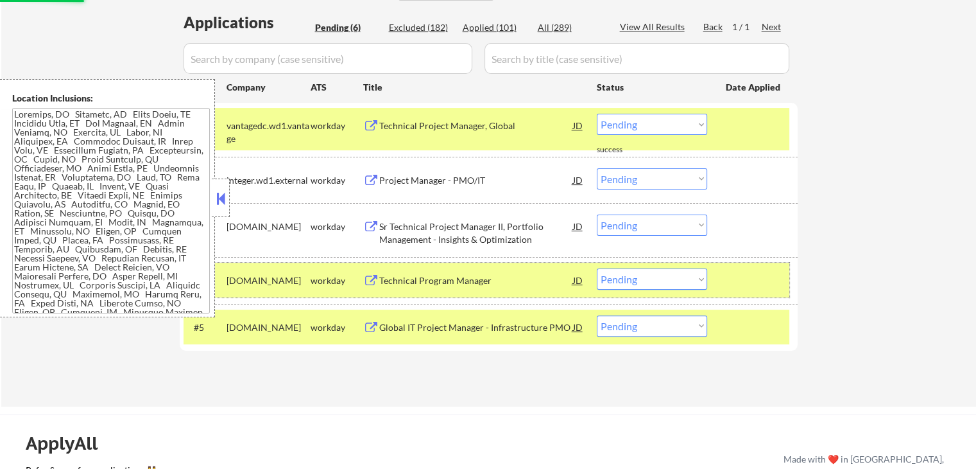
drag, startPoint x: 770, startPoint y: 273, endPoint x: 770, endPoint y: 309, distance: 36.6
click at [770, 280] on div at bounding box center [754, 279] width 56 height 23
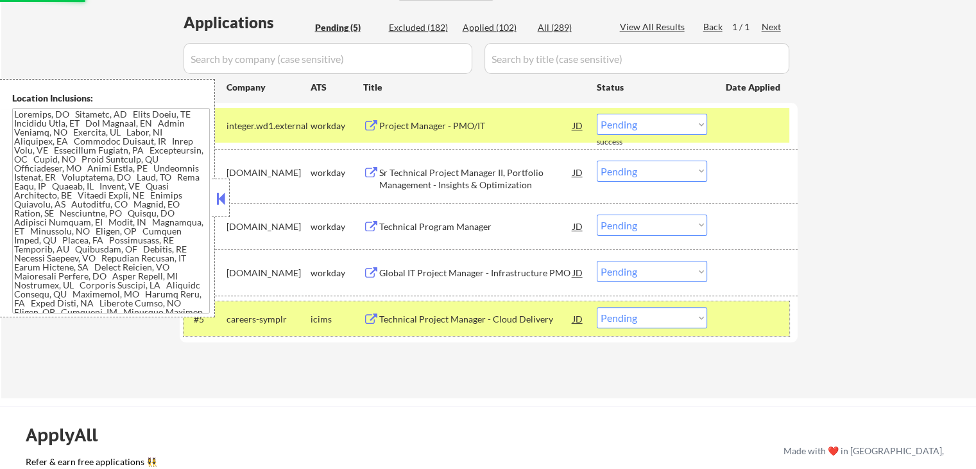
click at [770, 320] on div at bounding box center [754, 318] width 56 height 23
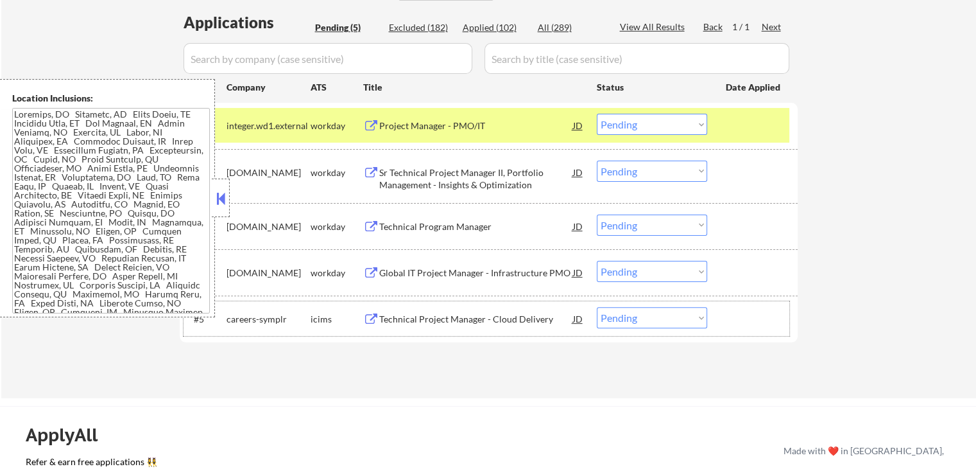
click at [626, 124] on select "Choose an option... Pending Applied Excluded (Questions) Excluded (Expired) Exc…" at bounding box center [652, 124] width 110 height 21
click at [597, 114] on select "Choose an option... Pending Applied Excluded (Questions) Excluded (Expired) Exc…" at bounding box center [652, 124] width 110 height 21
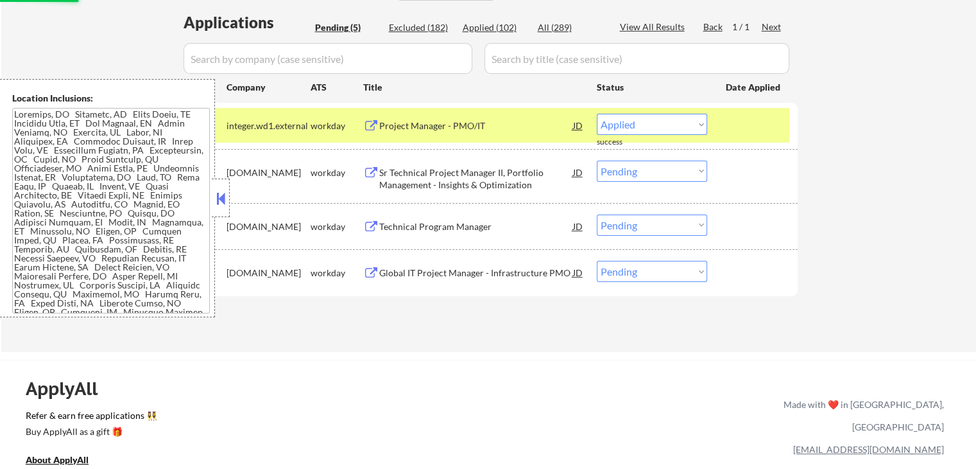
select select ""pending""
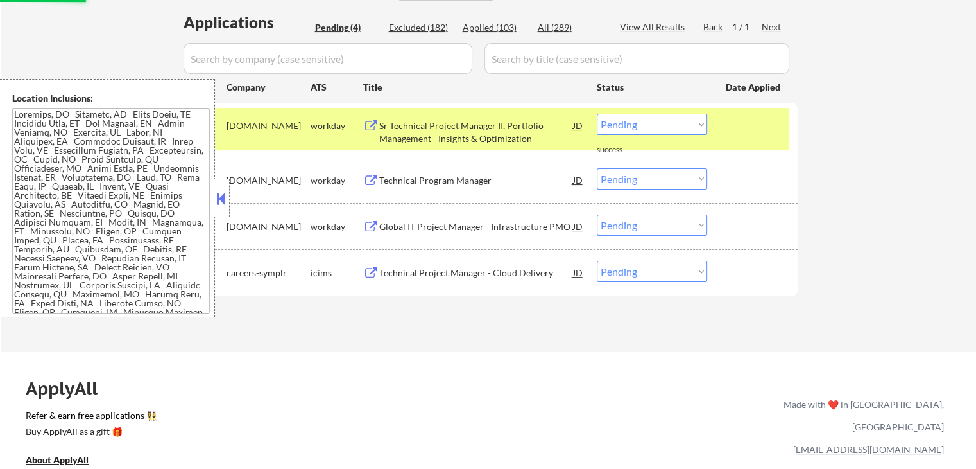
click at [729, 137] on div "#1 [DOMAIN_NAME] workday Sr Technical Project Manager II, Portfolio Management …" at bounding box center [487, 129] width 606 height 42
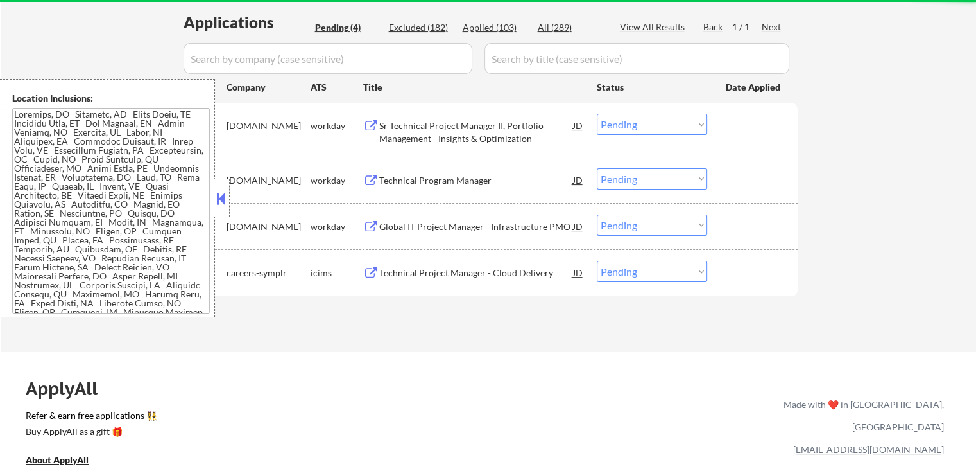
scroll to position [193, 0]
